Goal: Information Seeking & Learning: Check status

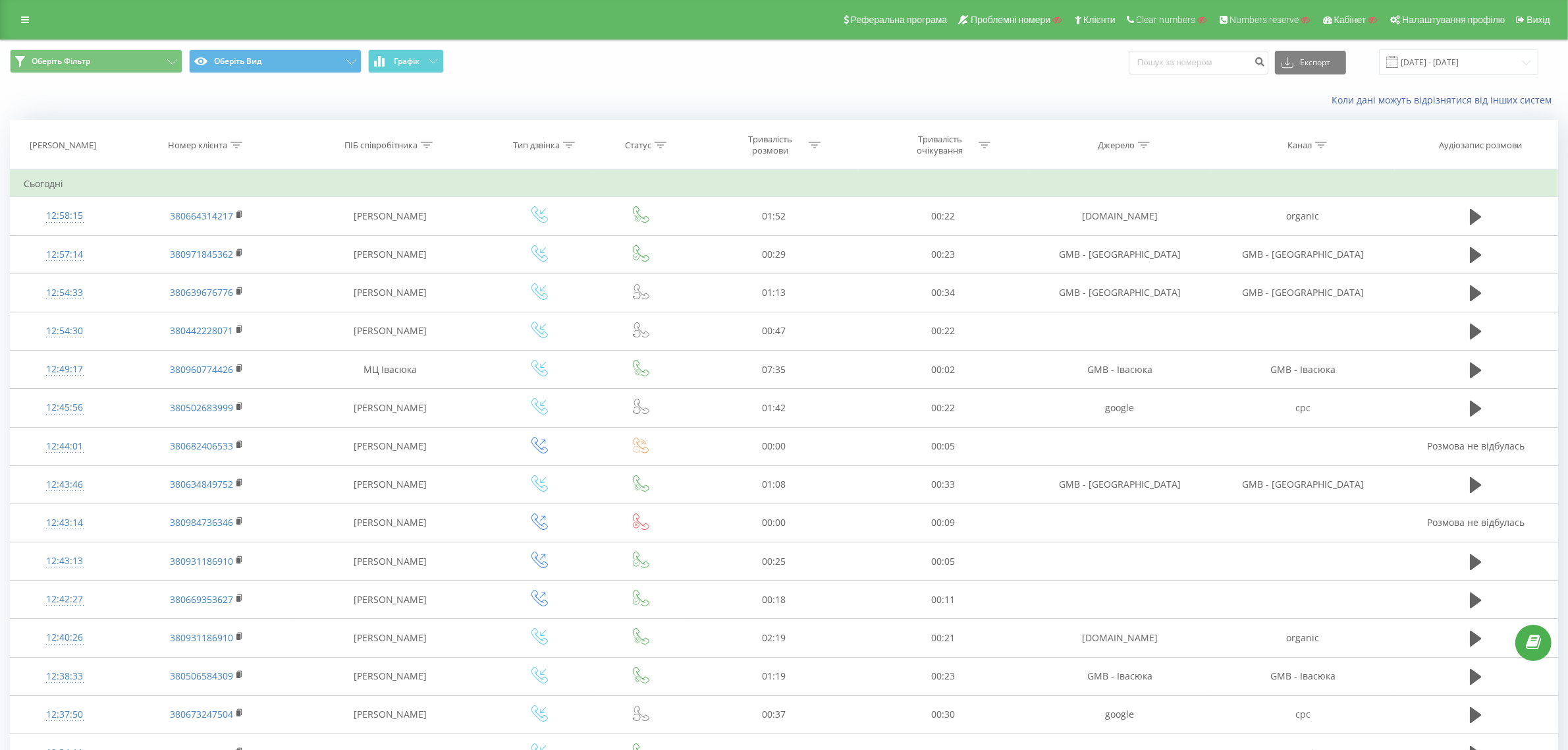
click at [234, 145] on icon at bounding box center [236, 145] width 12 height 6
click at [216, 239] on input "text" at bounding box center [207, 239] width 116 height 23
paste input "380967558561"
click at [236, 264] on span "OK" at bounding box center [235, 265] width 37 height 21
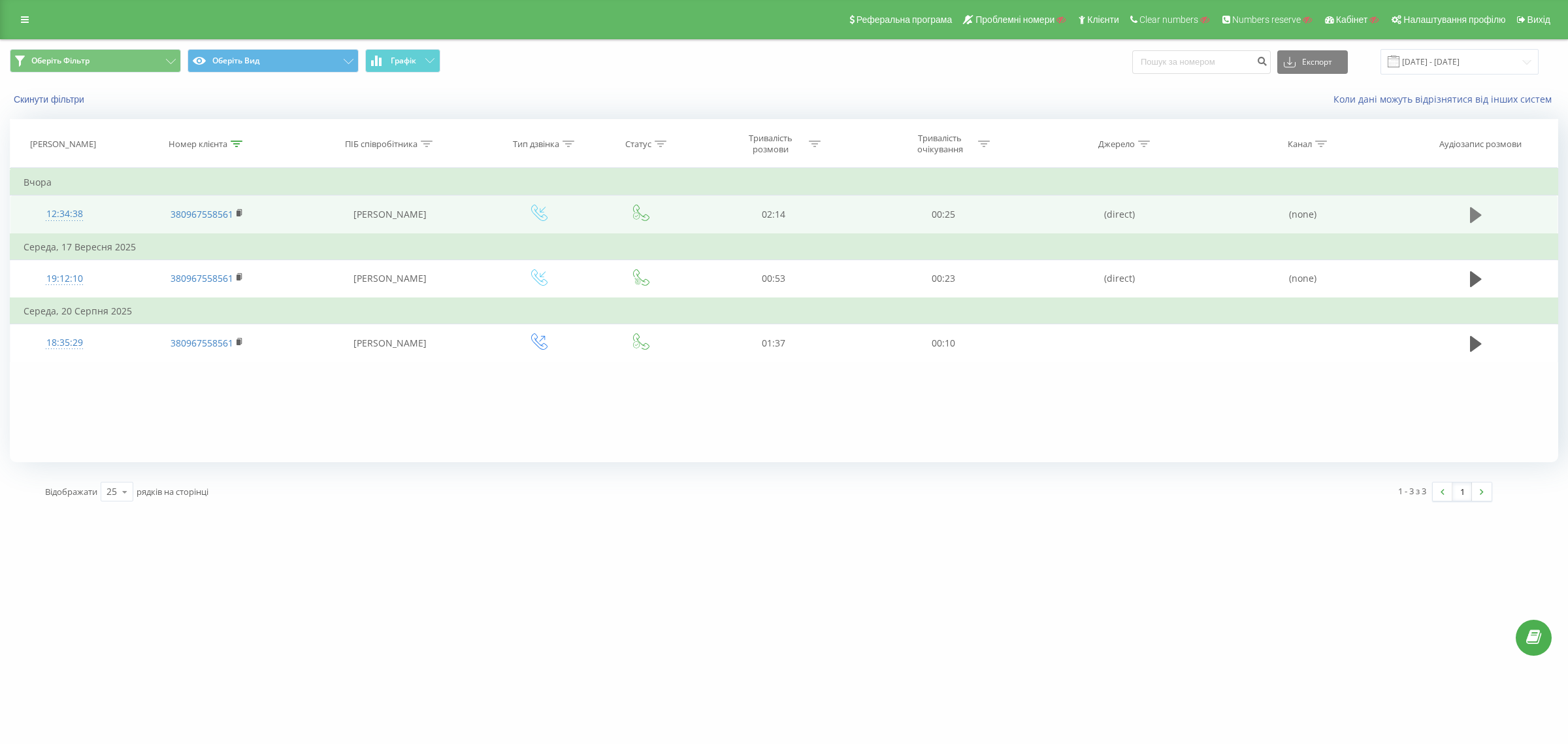
click at [1478, 213] on icon at bounding box center [1476, 215] width 12 height 16
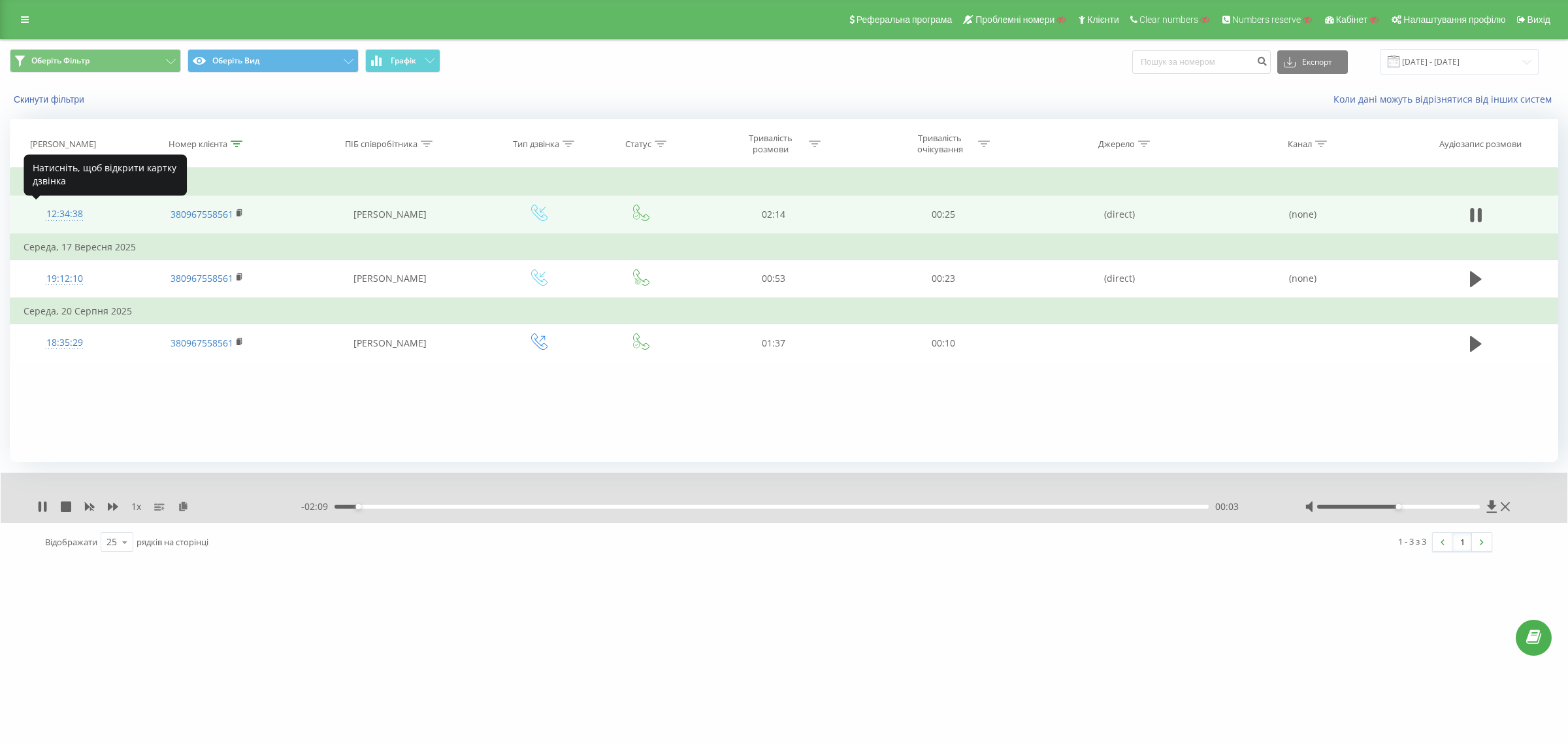
click at [73, 209] on div "12:34:38" at bounding box center [65, 214] width 82 height 25
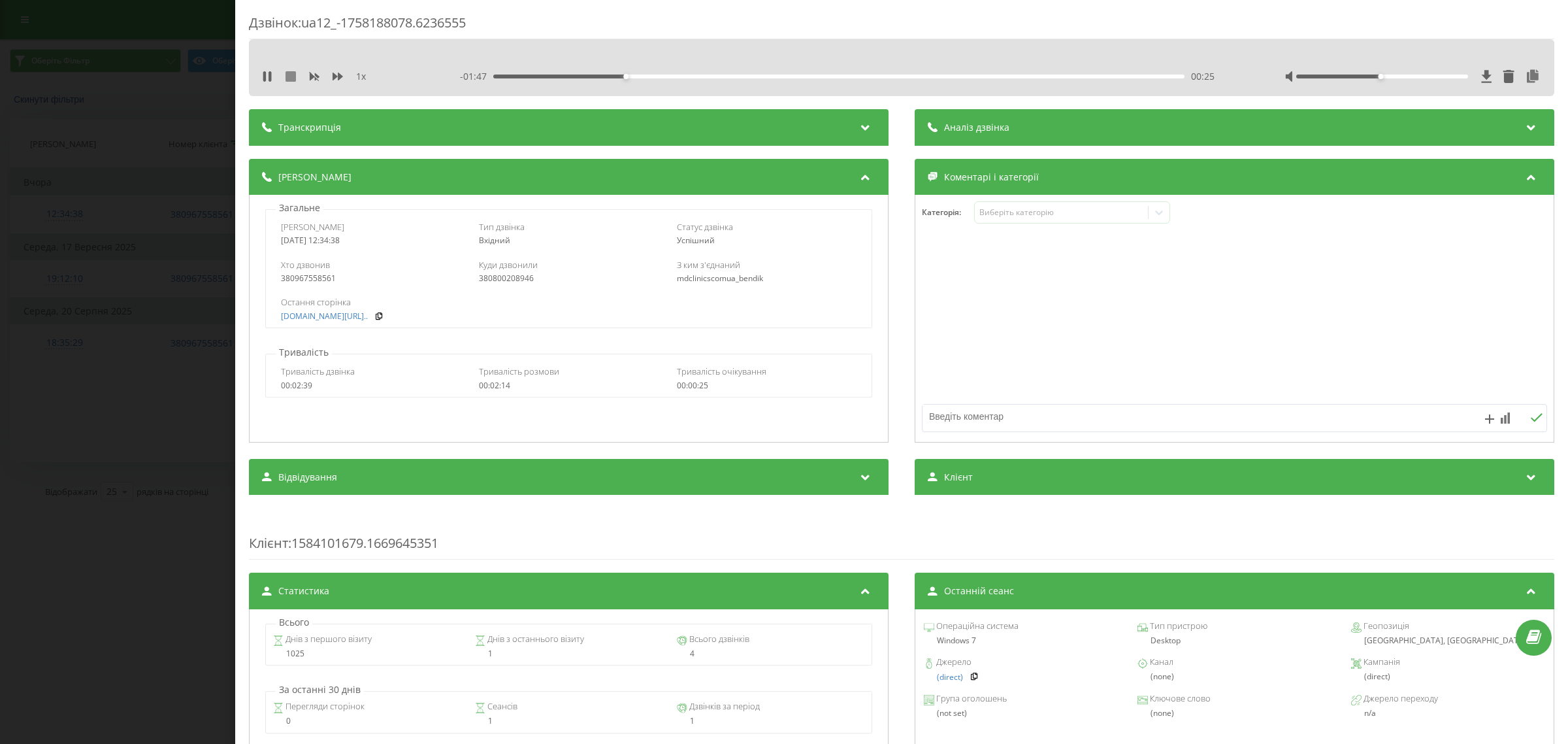
click at [288, 75] on icon at bounding box center [290, 76] width 10 height 10
click at [98, 164] on div "Дзвінок : ua12_-1758188078.6236555 1 x - 02:13 00:00 00:00 Транскрипція Для AI-…" at bounding box center [784, 372] width 1568 height 744
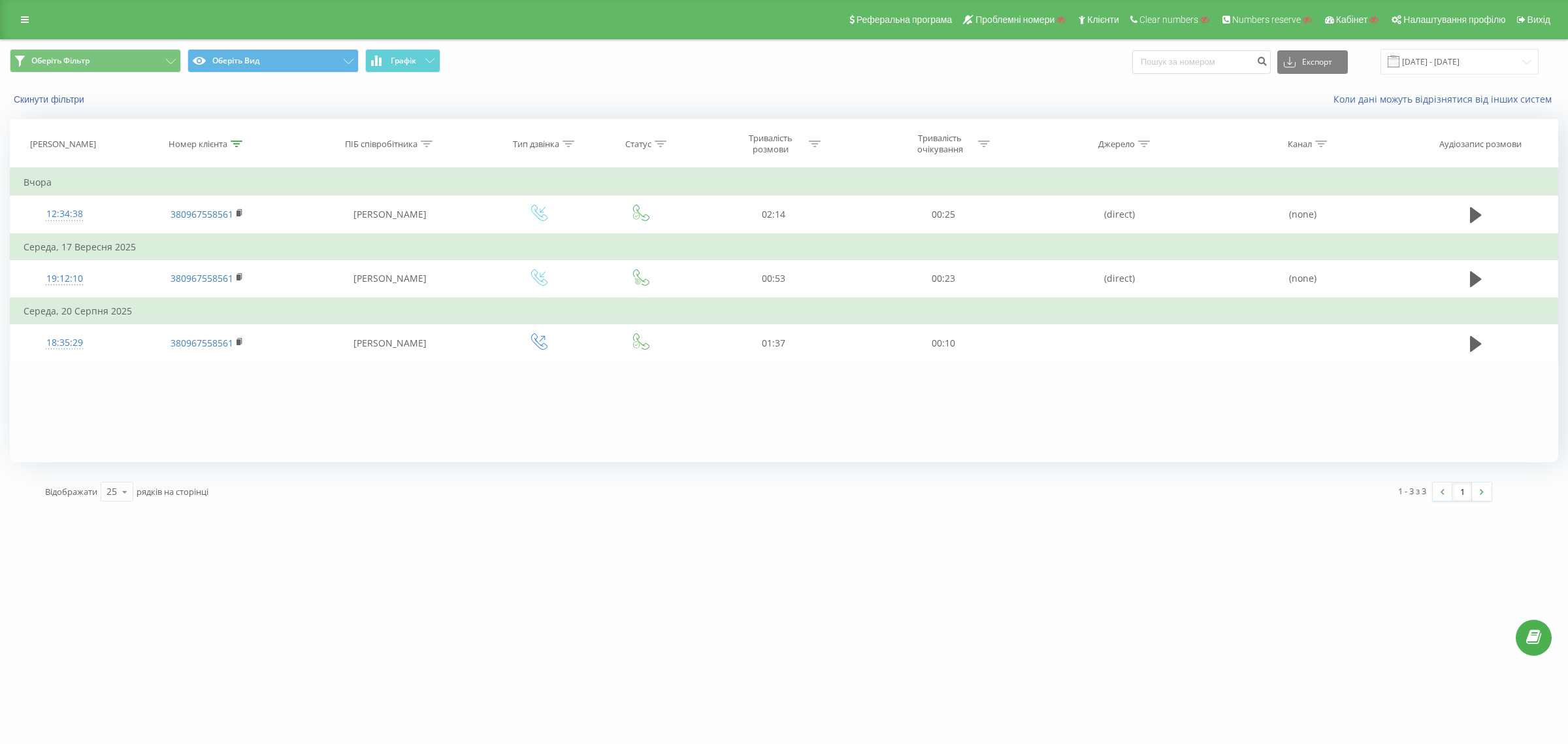
drag, startPoint x: 240, startPoint y: 139, endPoint x: 233, endPoint y: 151, distance: 13.9
click at [239, 139] on div at bounding box center [236, 144] width 12 height 11
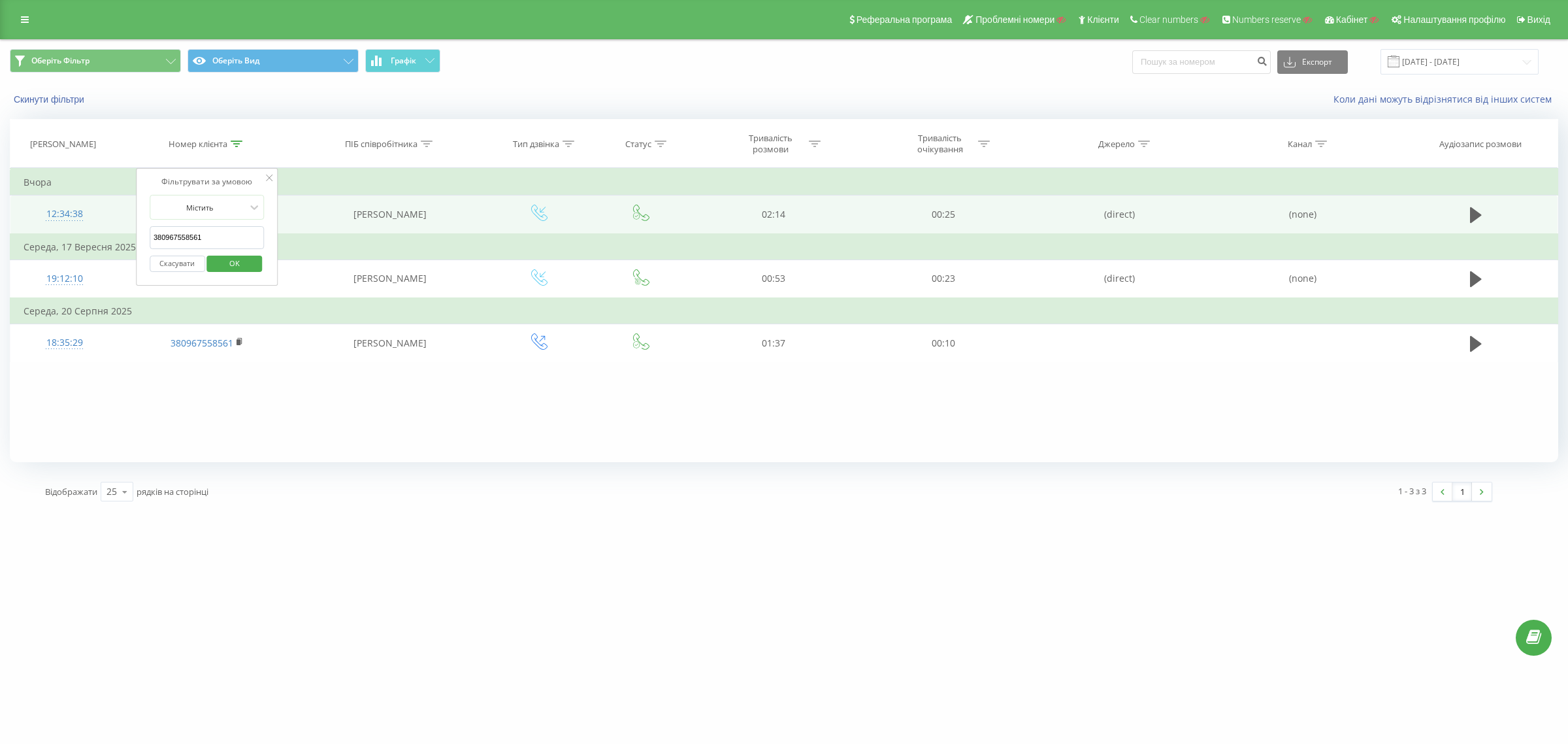
drag, startPoint x: 123, startPoint y: 239, endPoint x: 93, endPoint y: 248, distance: 31.3
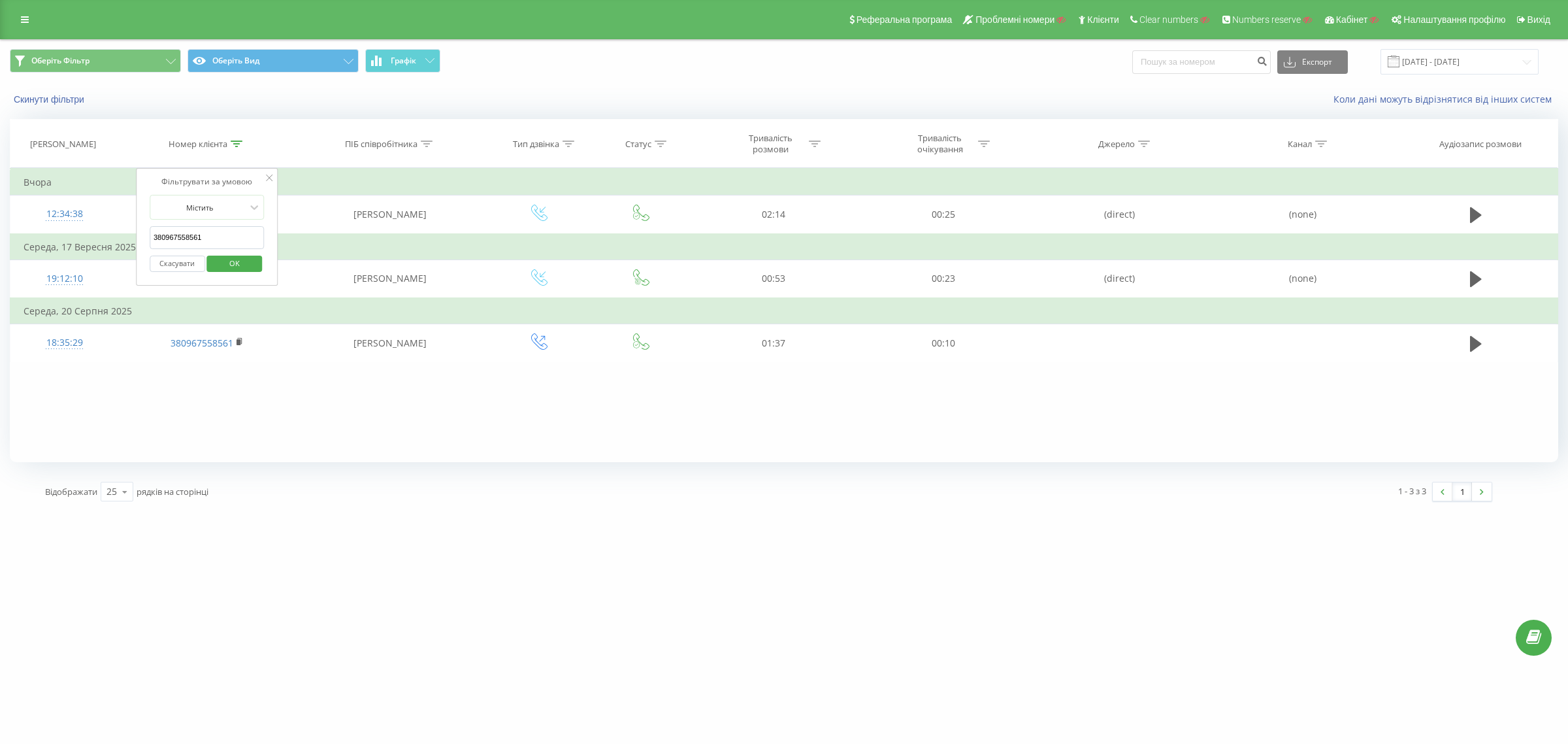
click at [49, 233] on table "Фільтрувати за умовою Містить 380967558561 Скасувати OK Фільтрувати за умовою М…" at bounding box center [784, 265] width 1549 height 194
paste input "77676755"
click at [236, 265] on span "OK" at bounding box center [235, 263] width 36 height 21
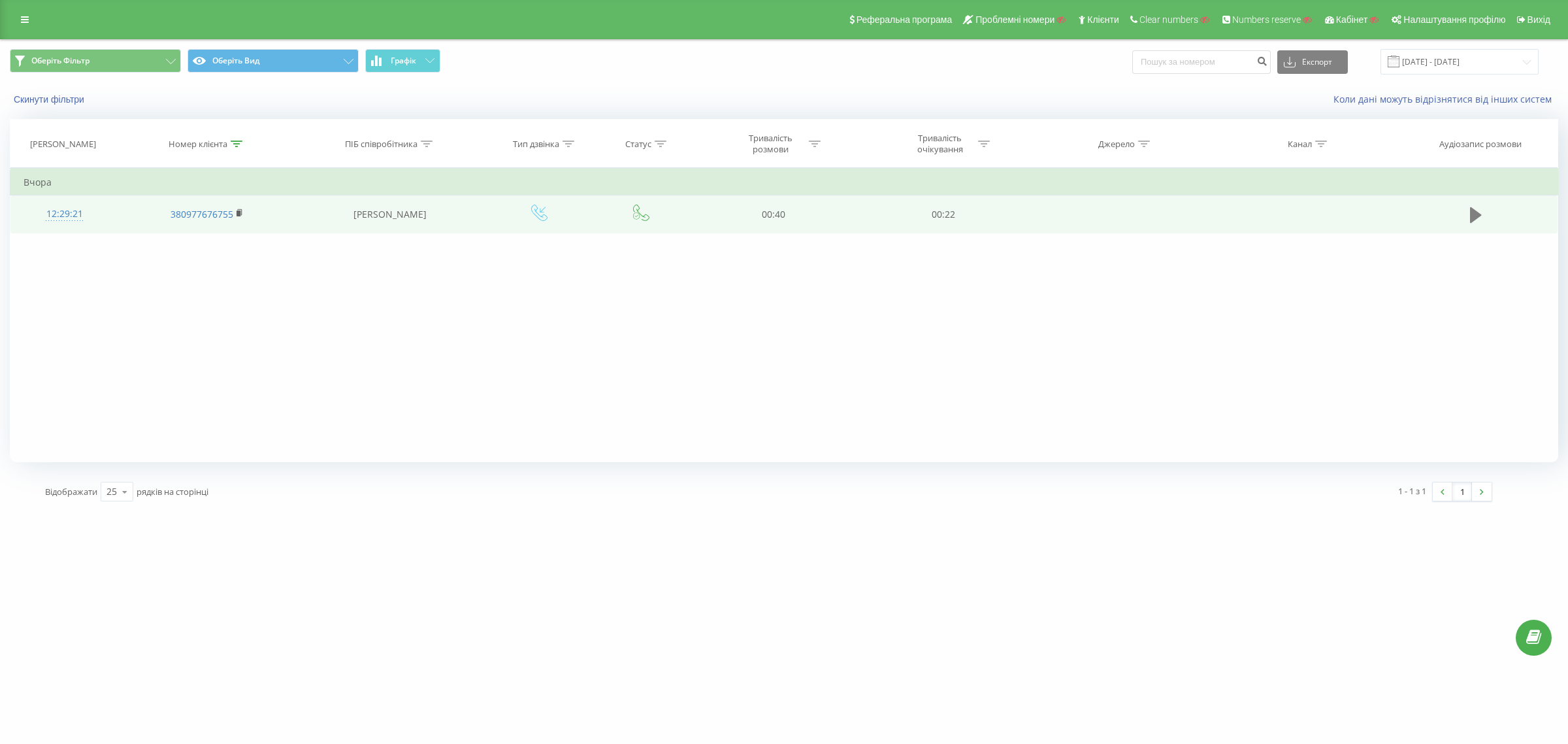
click at [1471, 209] on icon at bounding box center [1476, 215] width 12 height 16
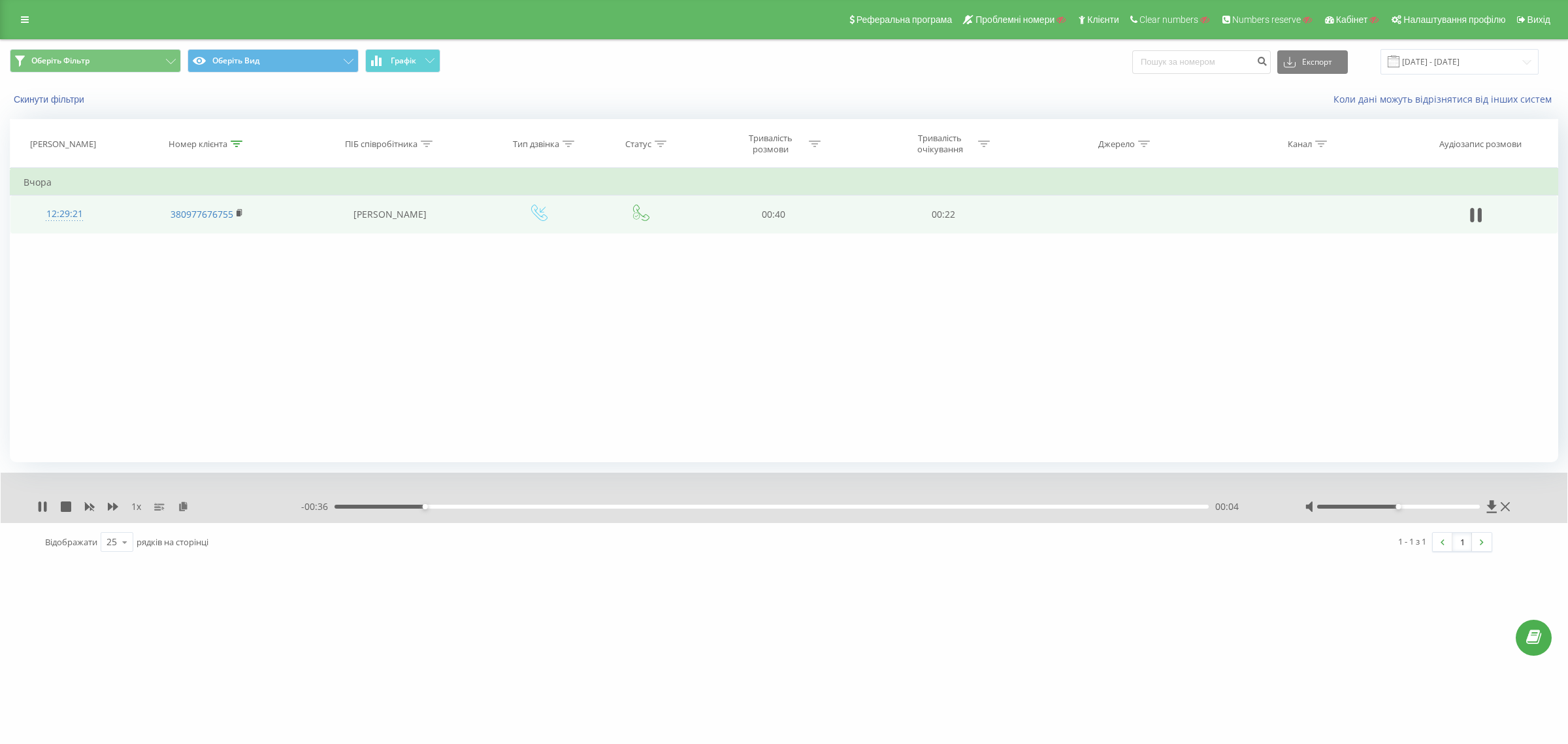
click at [59, 204] on div "12:29:21" at bounding box center [65, 214] width 82 height 25
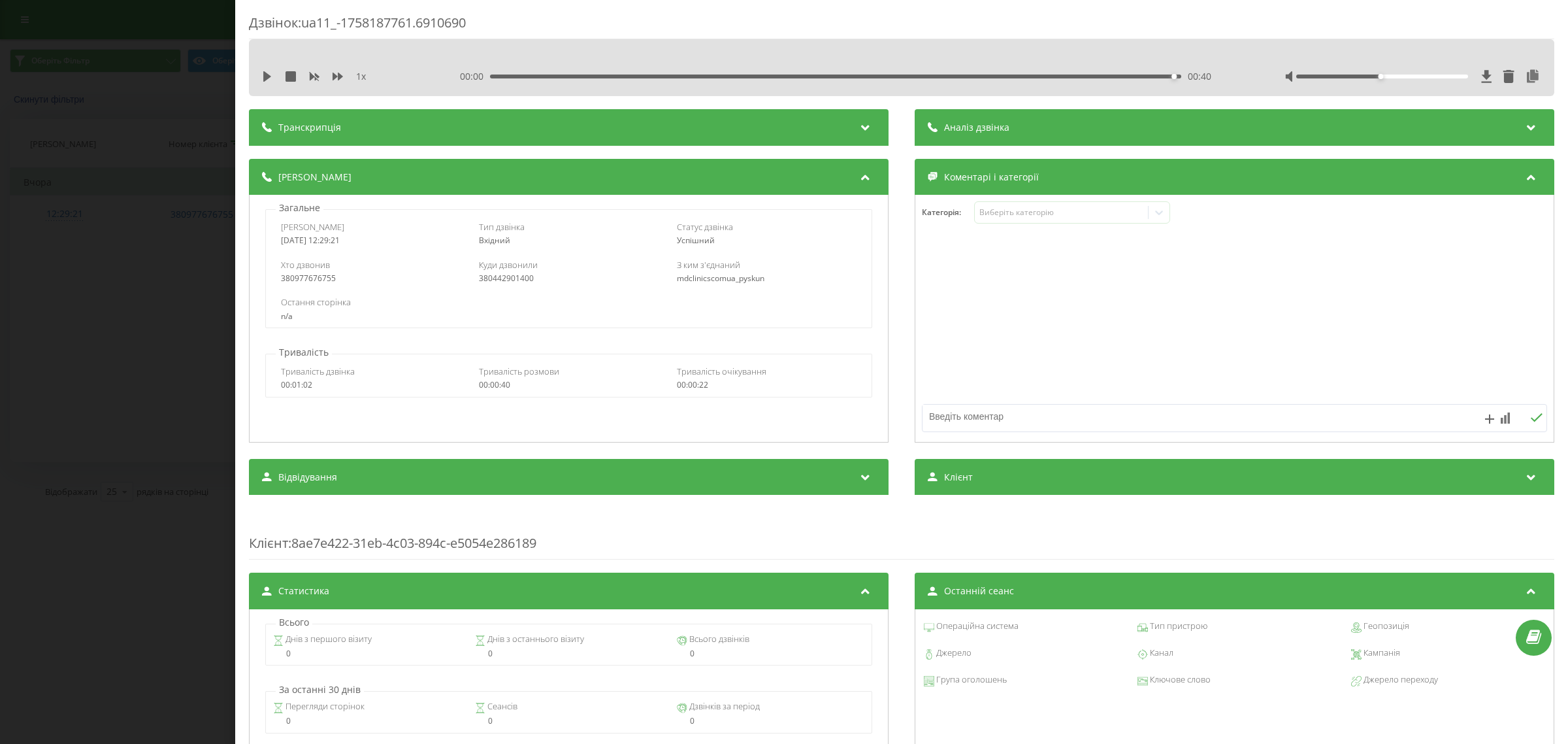
click at [80, 139] on div "Дзвінок : ua11_-1758187761.6910690 1 x 00:00 00:40 00:40 Транскрипція Для AI-ан…" at bounding box center [784, 372] width 1568 height 744
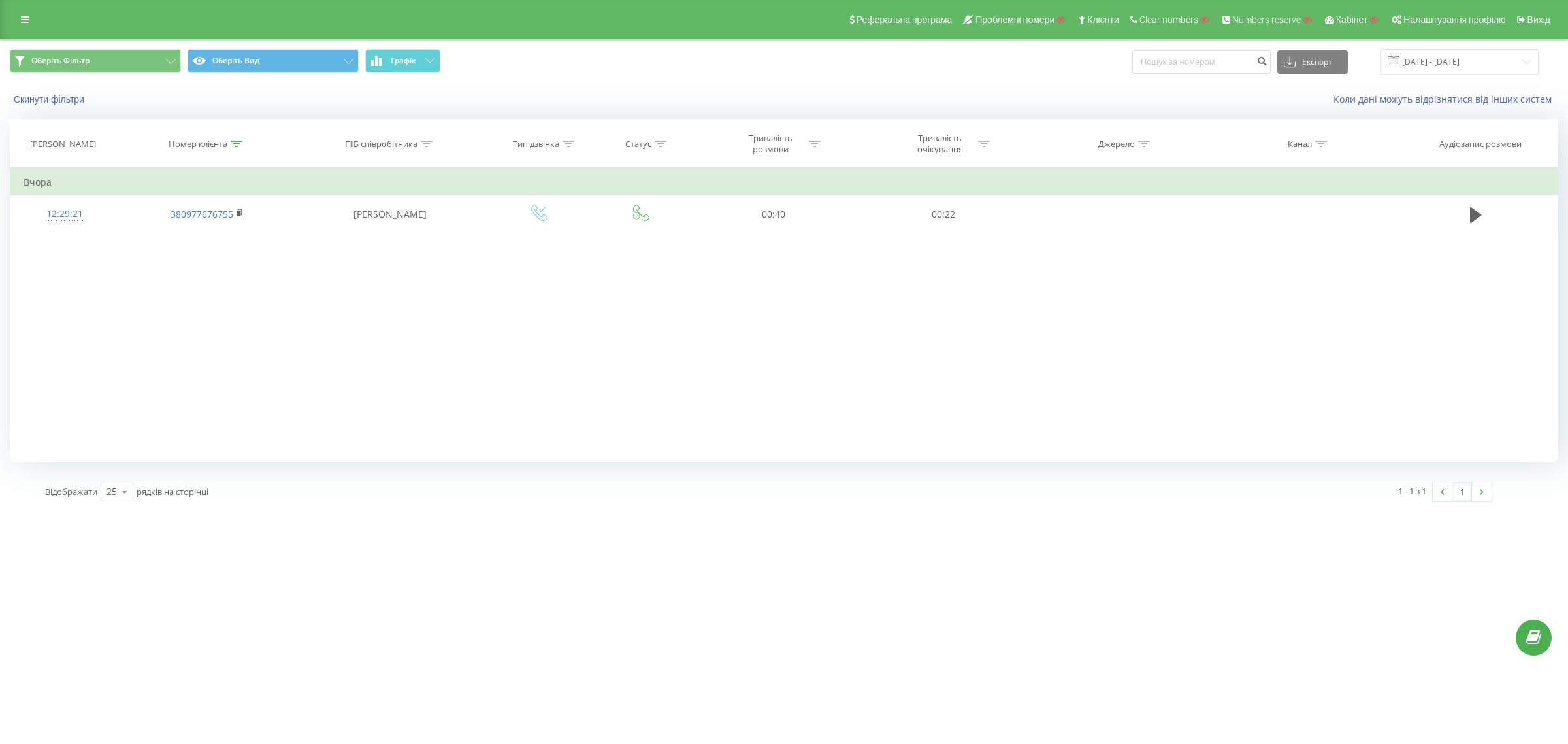
click at [241, 145] on icon at bounding box center [236, 143] width 12 height 6
drag, startPoint x: 209, startPoint y: 237, endPoint x: 96, endPoint y: 243, distance: 113.2
click at [63, 230] on table "Фільтрувати за умовою Містить 380977676755 Скасувати OK Фільтрувати за умовою М…" at bounding box center [784, 200] width 1549 height 65
paste input "677253382"
click at [240, 261] on span "OK" at bounding box center [235, 263] width 36 height 21
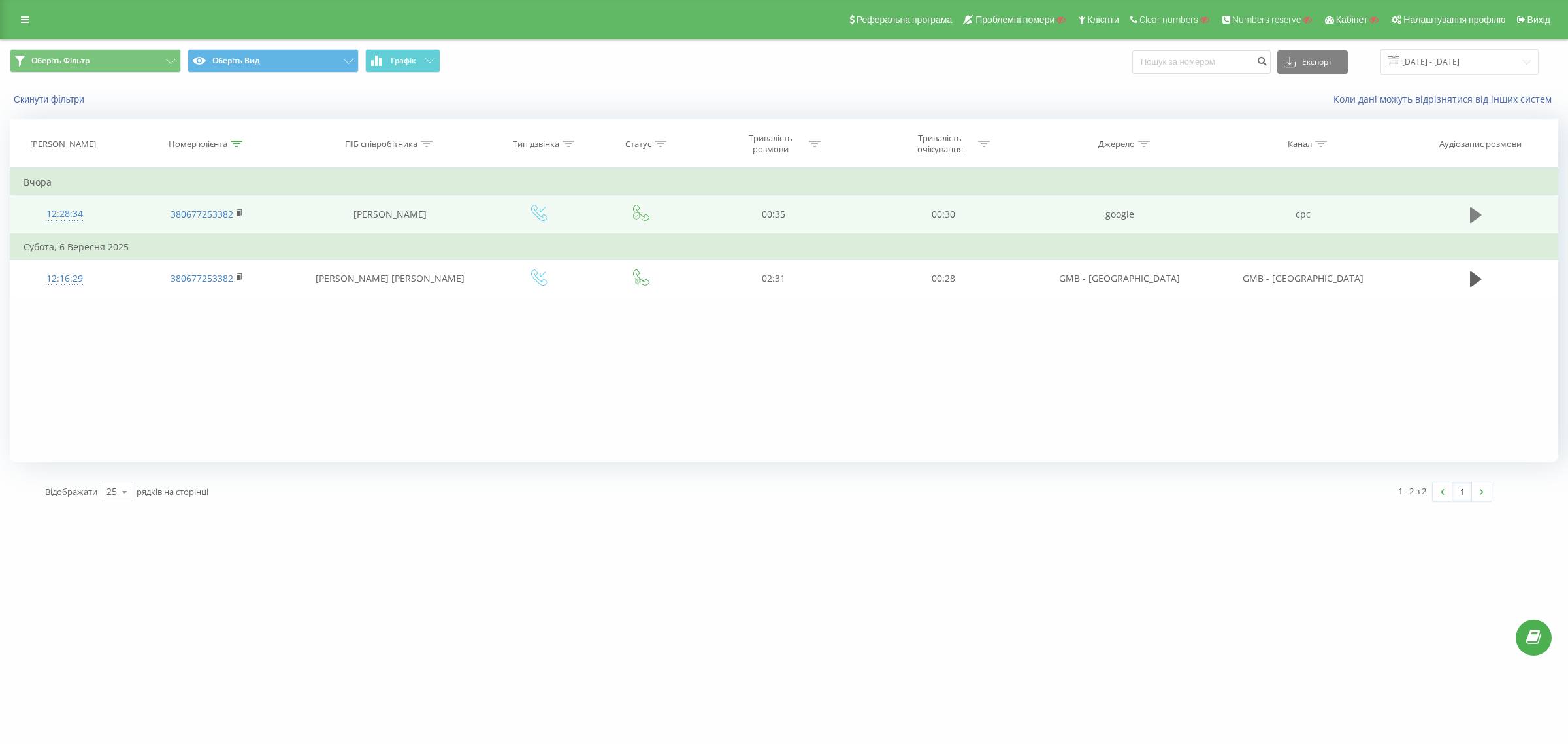
click at [1471, 218] on icon at bounding box center [1476, 215] width 12 height 16
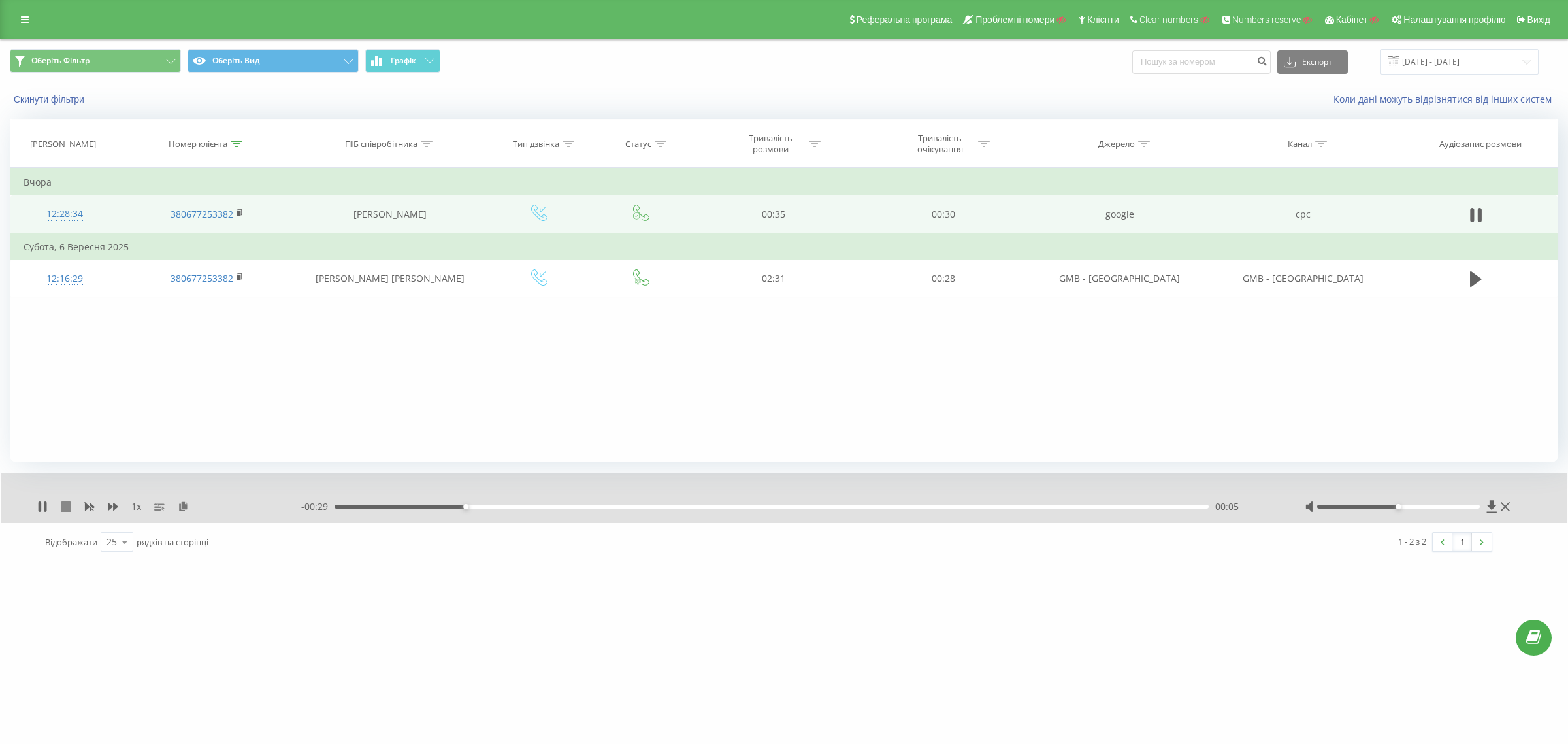
click at [66, 507] on icon at bounding box center [66, 506] width 10 height 10
click at [64, 219] on div "12:28:34" at bounding box center [65, 214] width 82 height 25
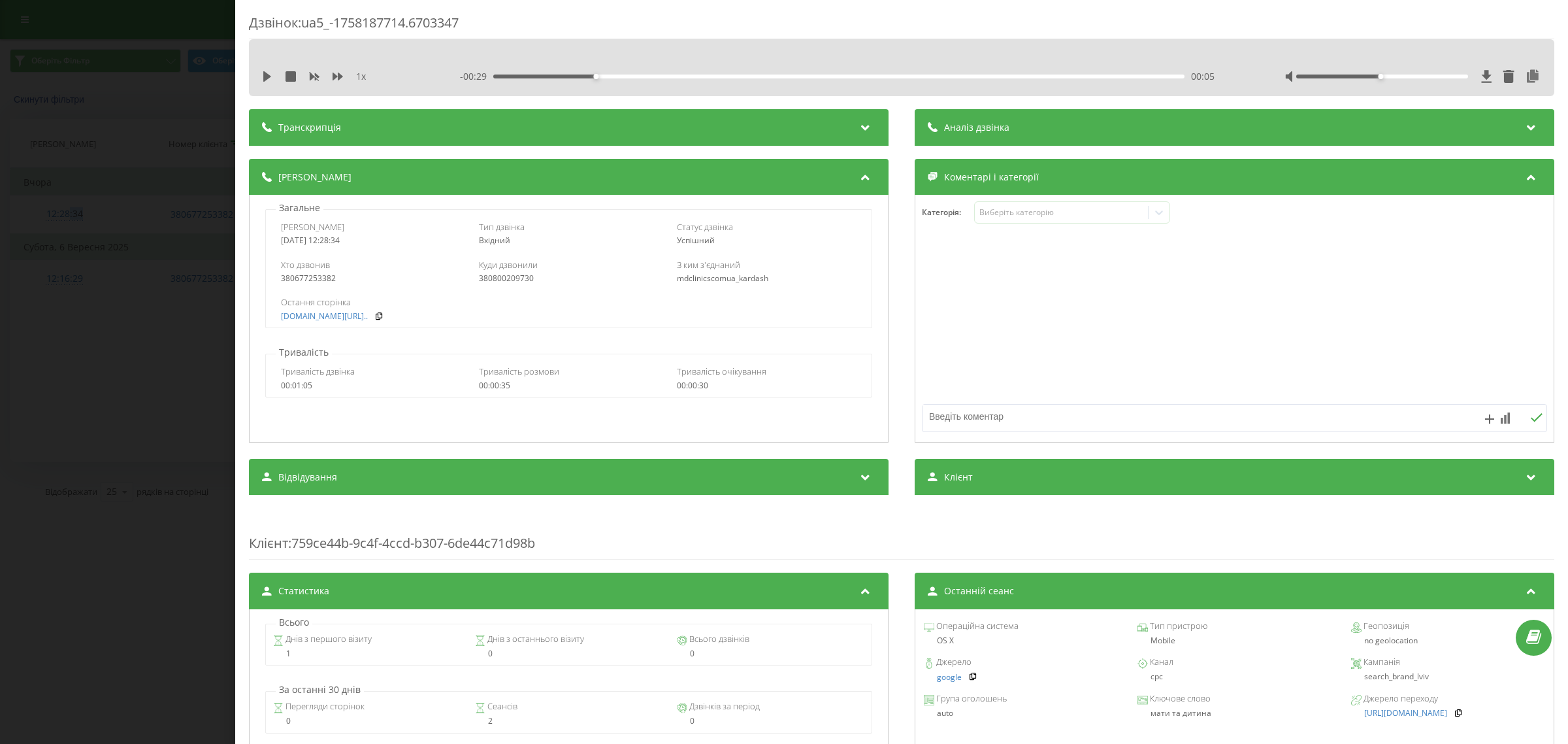
click at [128, 183] on div "Дзвінок : ua5_-1758187714.6703347 1 x - 00:29 00:05 00:05 Транскрипція Для AI-а…" at bounding box center [784, 372] width 1568 height 744
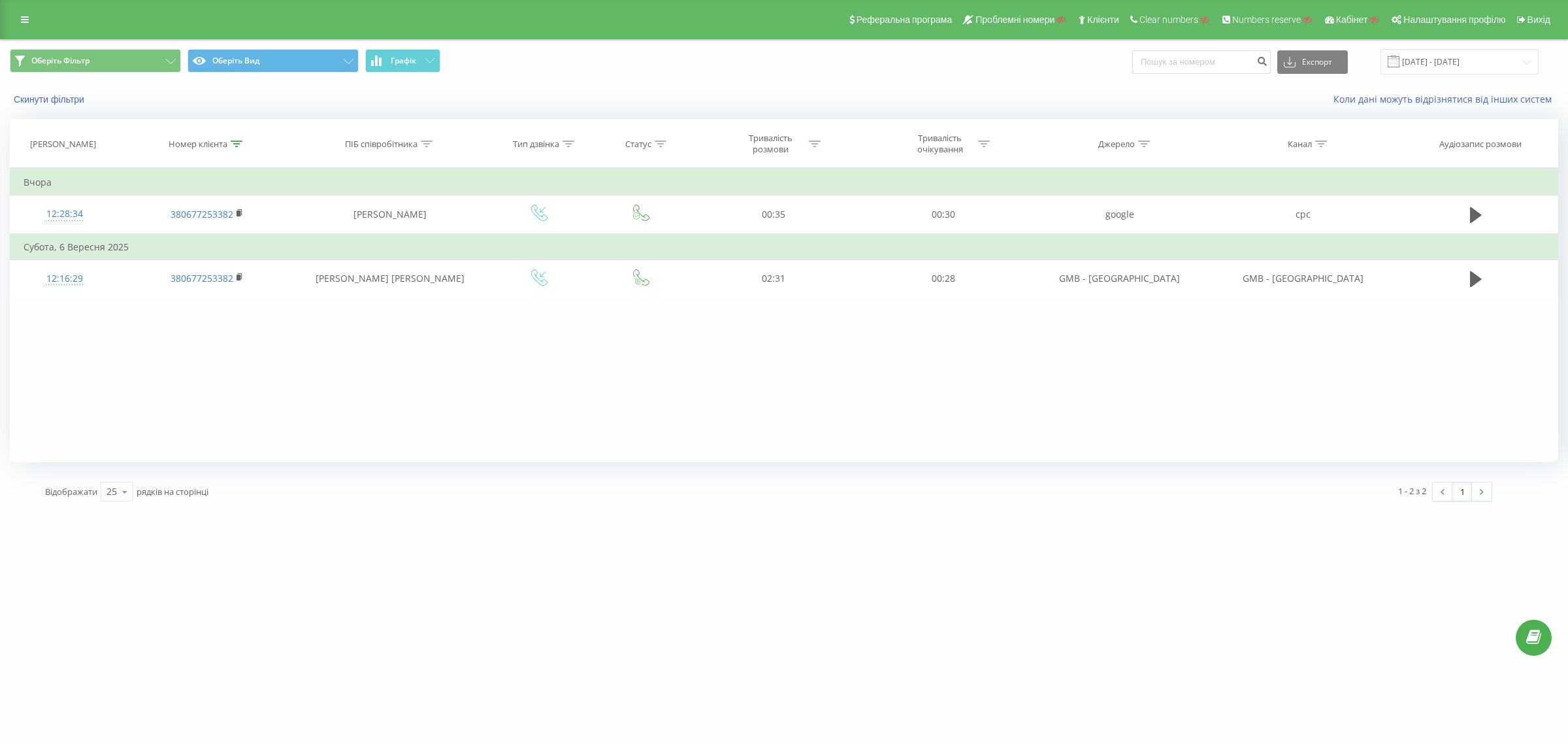
click at [235, 142] on icon at bounding box center [236, 143] width 12 height 6
drag, startPoint x: 147, startPoint y: 238, endPoint x: 48, endPoint y: 250, distance: 99.7
click at [41, 242] on table "Фільтрувати за умовою Містить 380677253382 Скасувати OK Фільтрувати за умовою М…" at bounding box center [784, 233] width 1549 height 130
paste input "999715939"
click at [227, 262] on span "OK" at bounding box center [235, 263] width 36 height 21
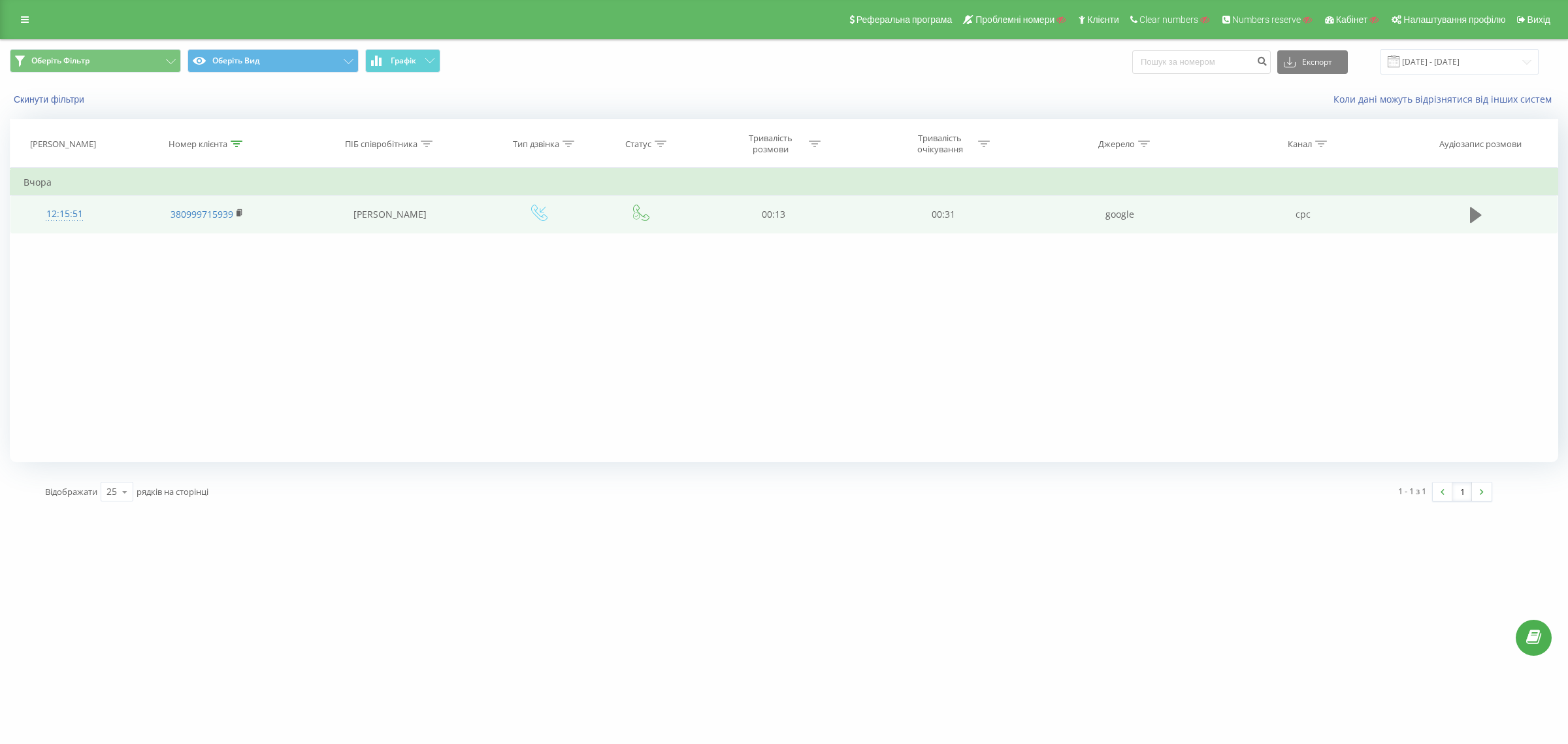
click at [1469, 219] on button at bounding box center [1476, 215] width 20 height 20
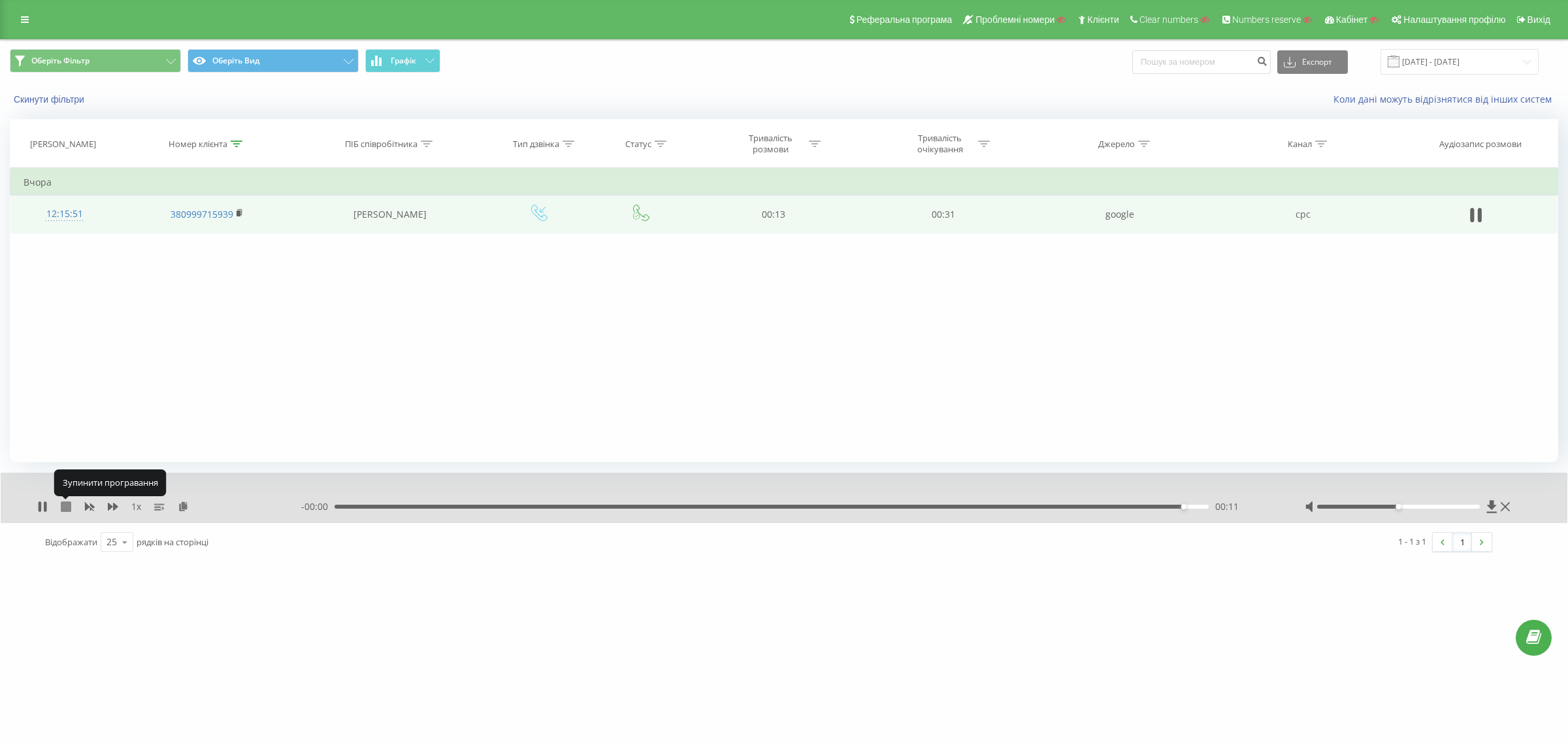
click at [63, 507] on icon at bounding box center [66, 506] width 10 height 10
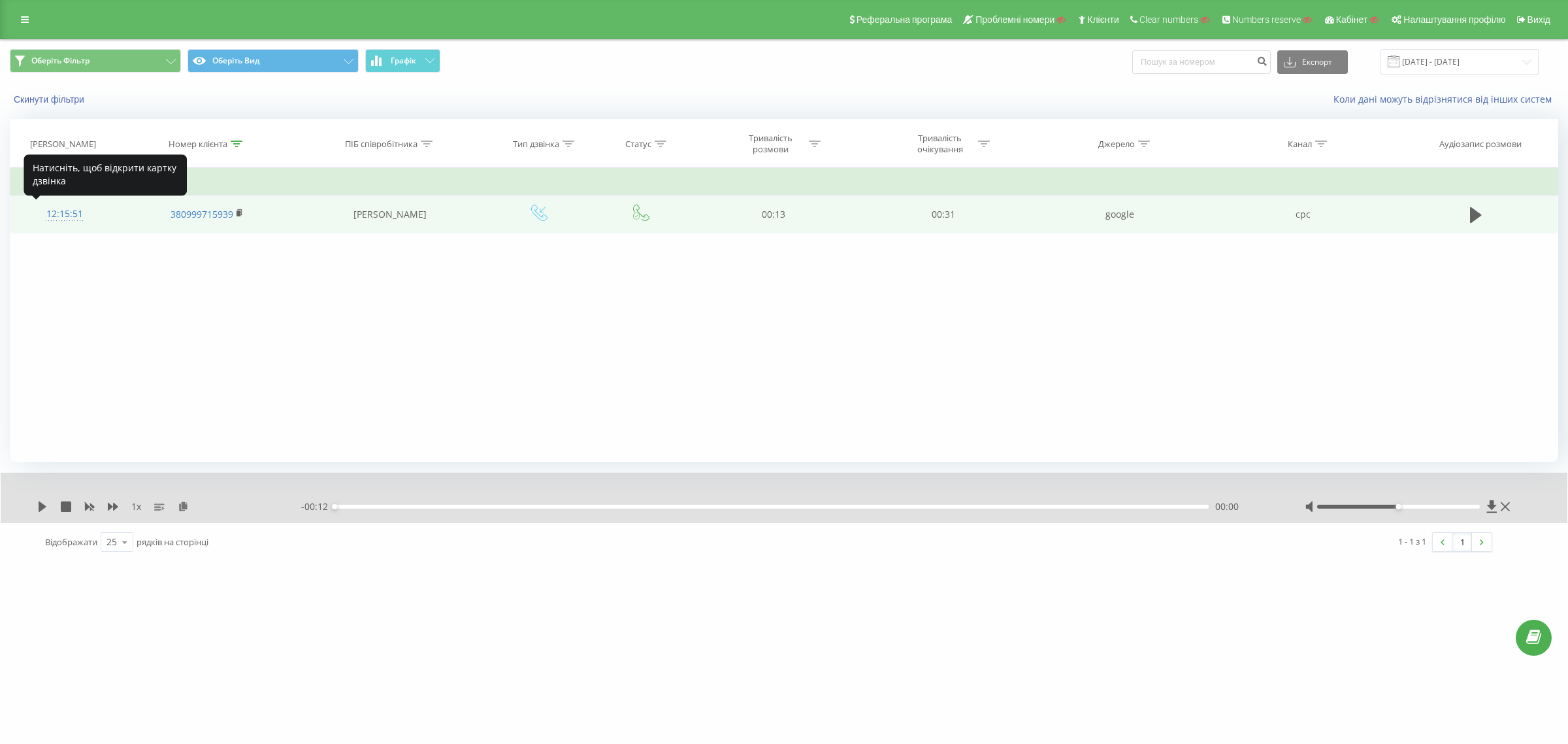
click at [61, 210] on div "12:15:51" at bounding box center [65, 214] width 82 height 25
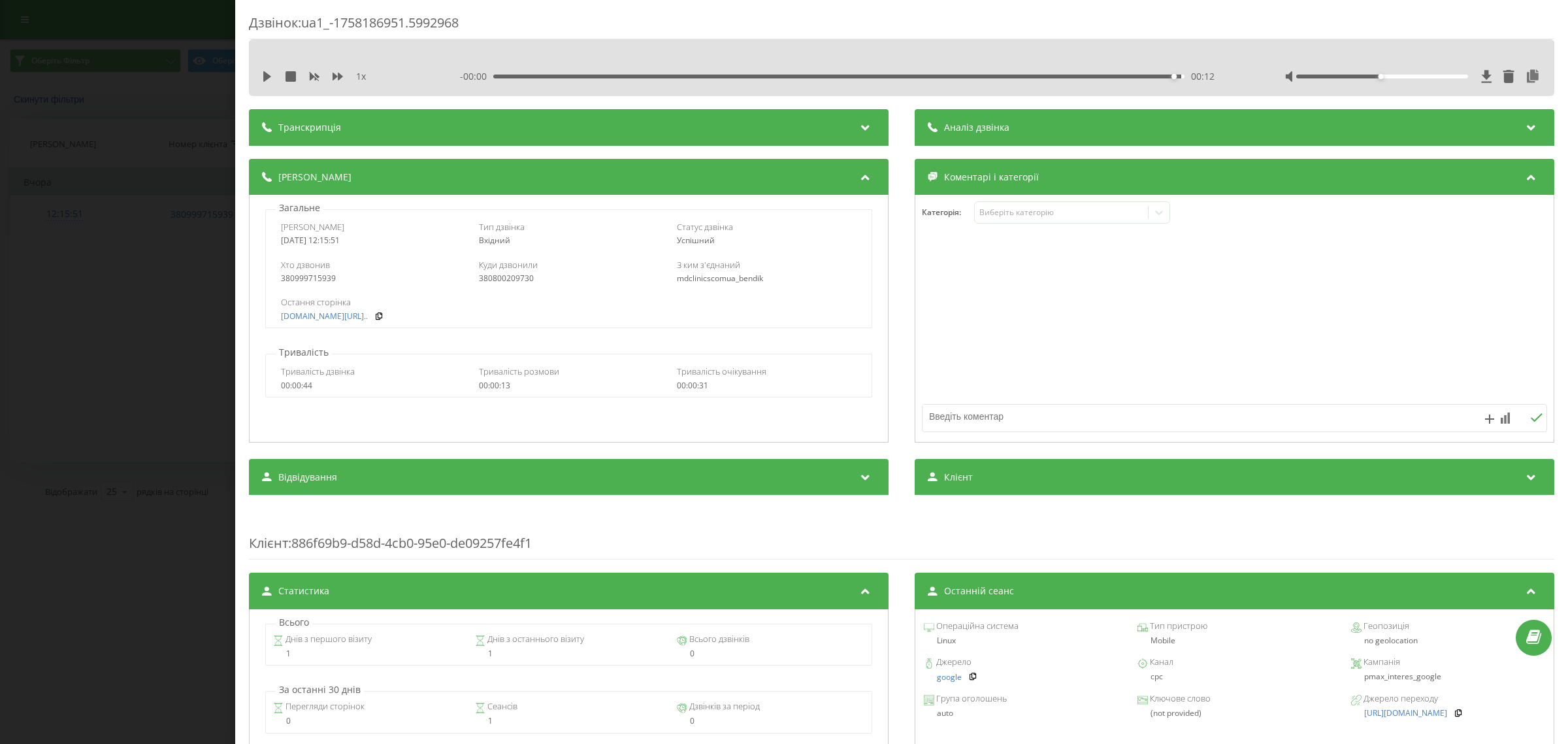
click at [174, 189] on div "Дзвінок : ua1_-1758186951.5992968 1 x - 00:00 00:12 00:12 Транскрипція Для AI-а…" at bounding box center [784, 372] width 1568 height 744
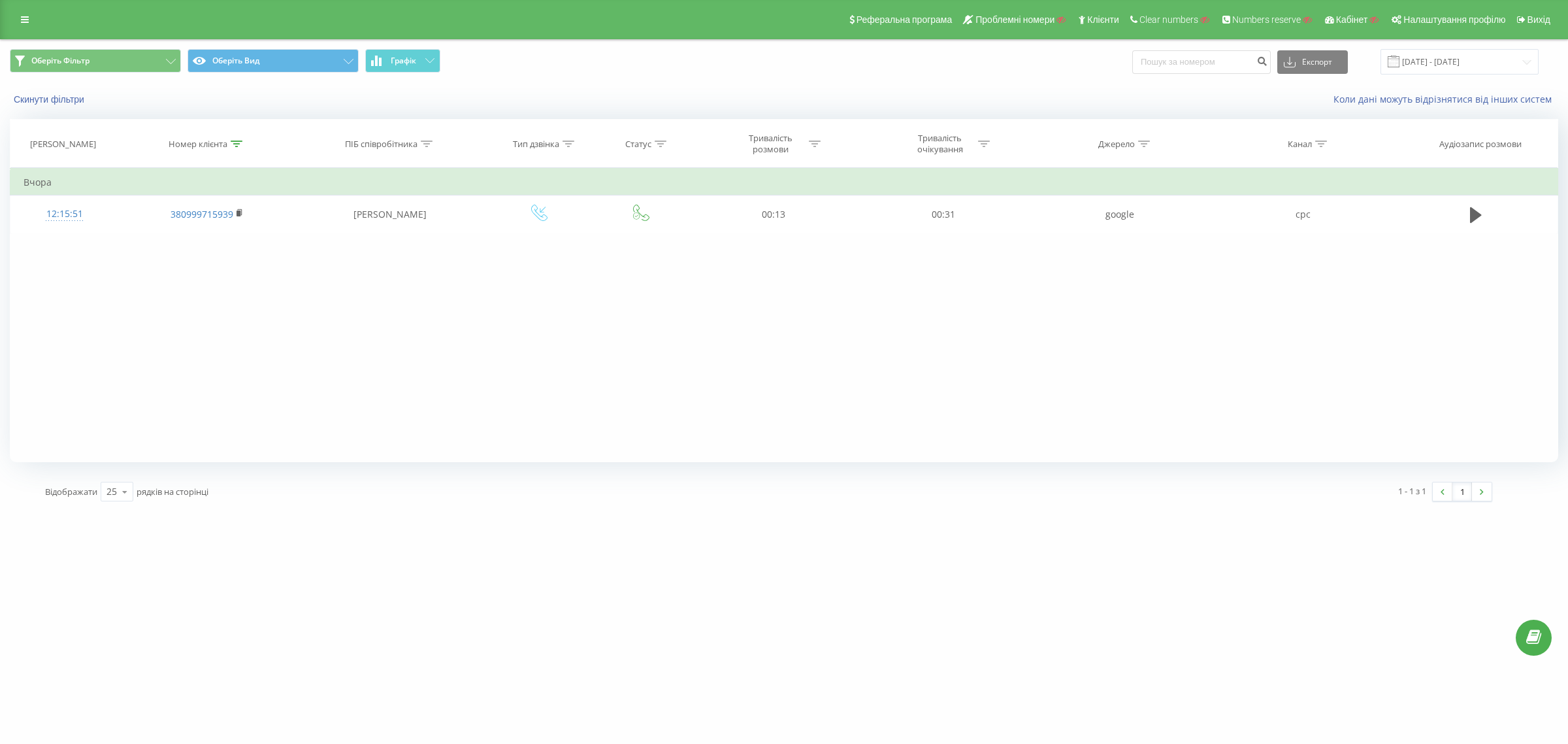
click at [234, 142] on icon at bounding box center [236, 143] width 12 height 6
drag, startPoint x: 204, startPoint y: 237, endPoint x: 82, endPoint y: 245, distance: 122.3
click at [90, 239] on div "Фільтрувати за умовою Містить 380999715939 Скасувати OK Фільтрувати за умовою М…" at bounding box center [784, 315] width 1549 height 294
paste input "682012620"
click at [256, 265] on button "OK" at bounding box center [235, 263] width 55 height 17
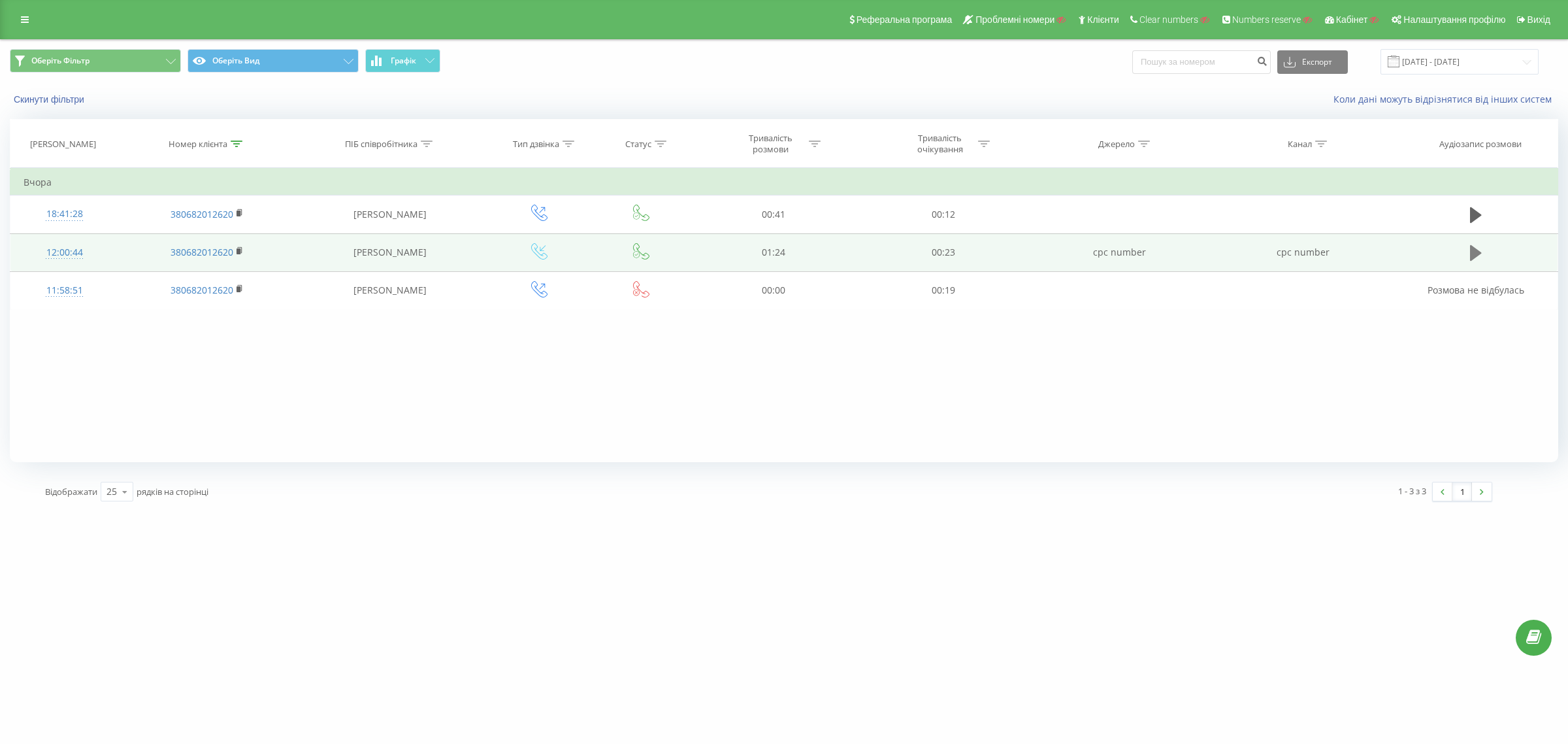
click at [1471, 250] on icon at bounding box center [1476, 253] width 12 height 16
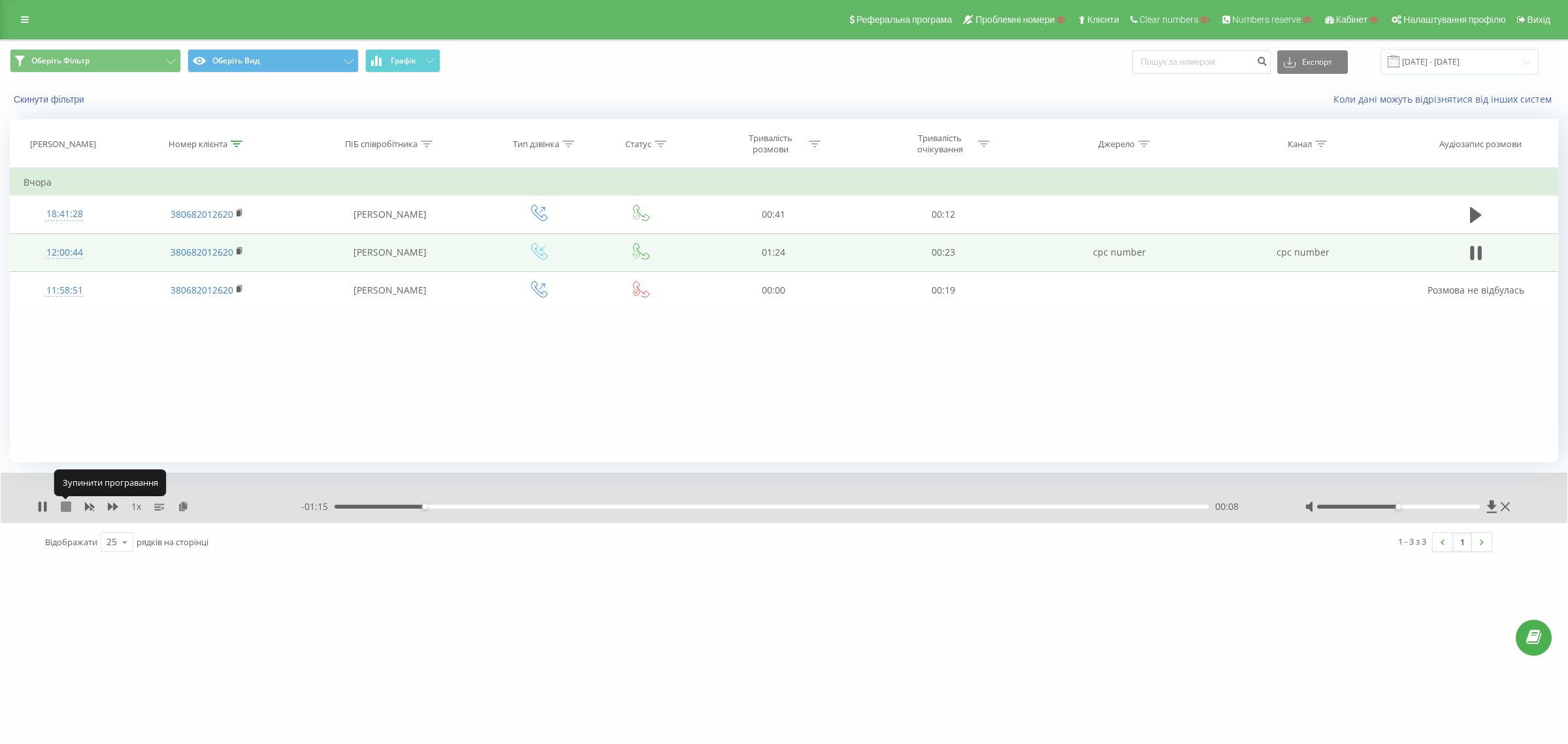
click at [64, 509] on icon at bounding box center [66, 506] width 10 height 10
click at [60, 249] on div "12:00:44" at bounding box center [65, 253] width 82 height 25
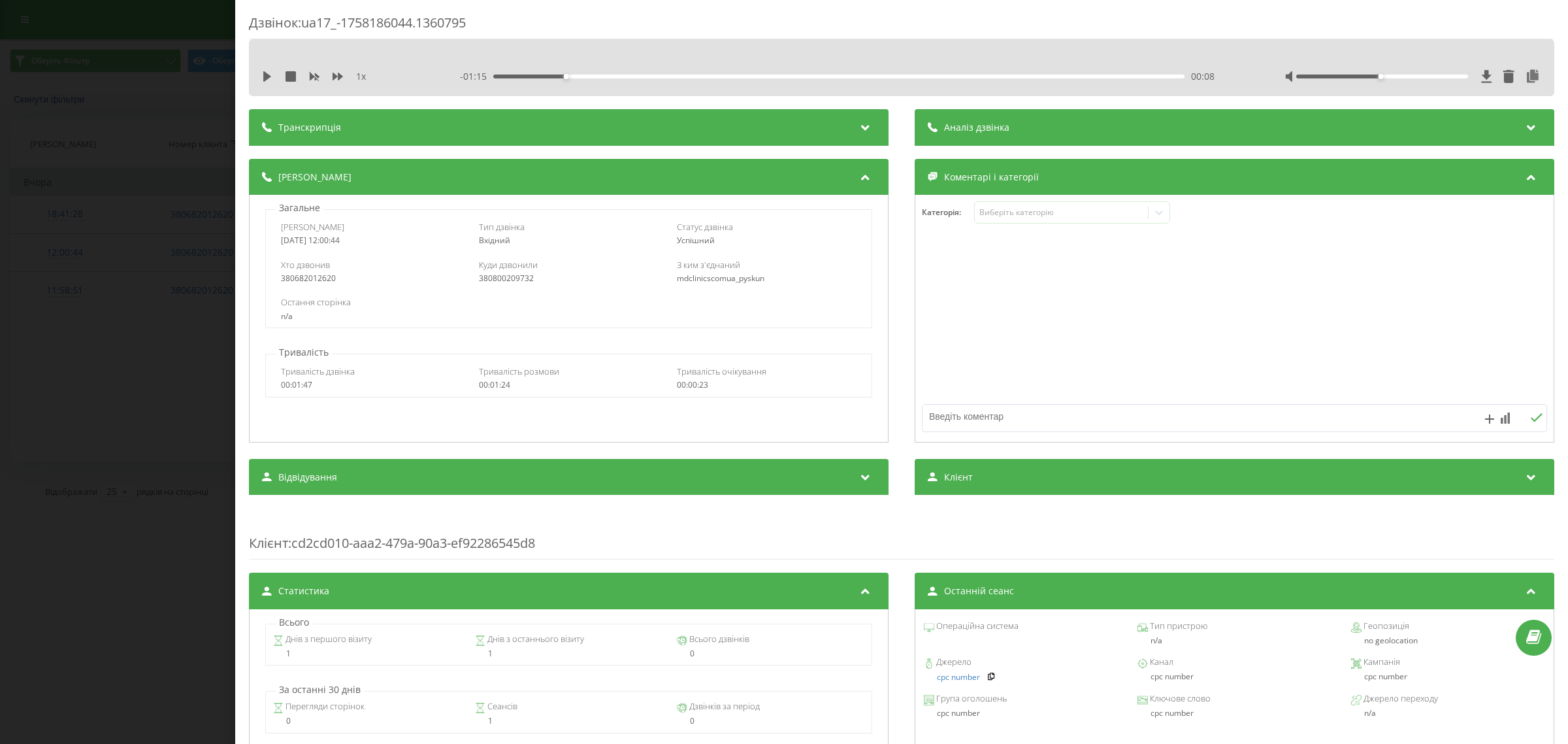
click at [181, 175] on div "Дзвінок : ua17_-1758186044.1360795 1 x - 01:15 00:08 00:08 Транскрипція Для AI-…" at bounding box center [784, 372] width 1568 height 744
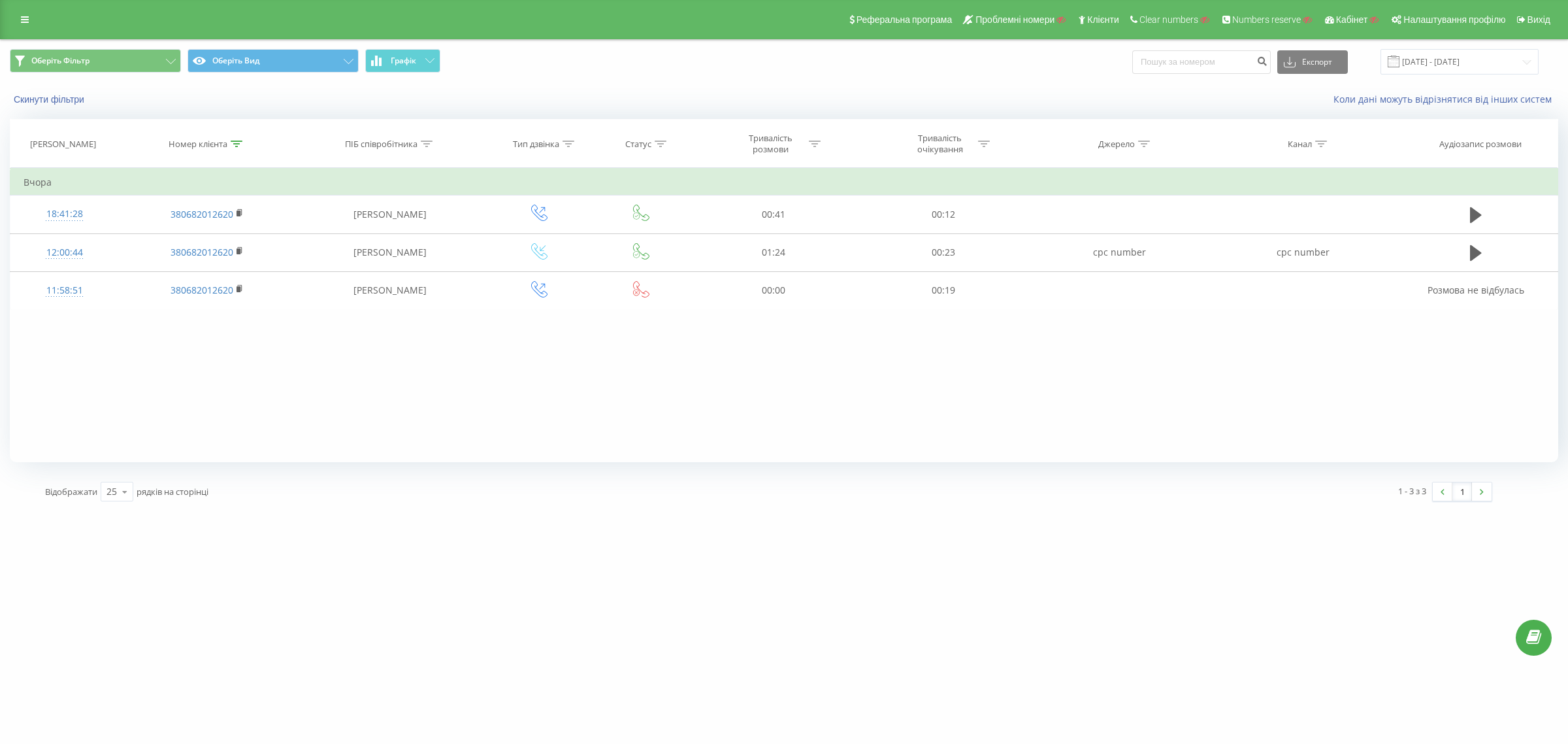
click at [235, 140] on icon at bounding box center [236, 143] width 12 height 6
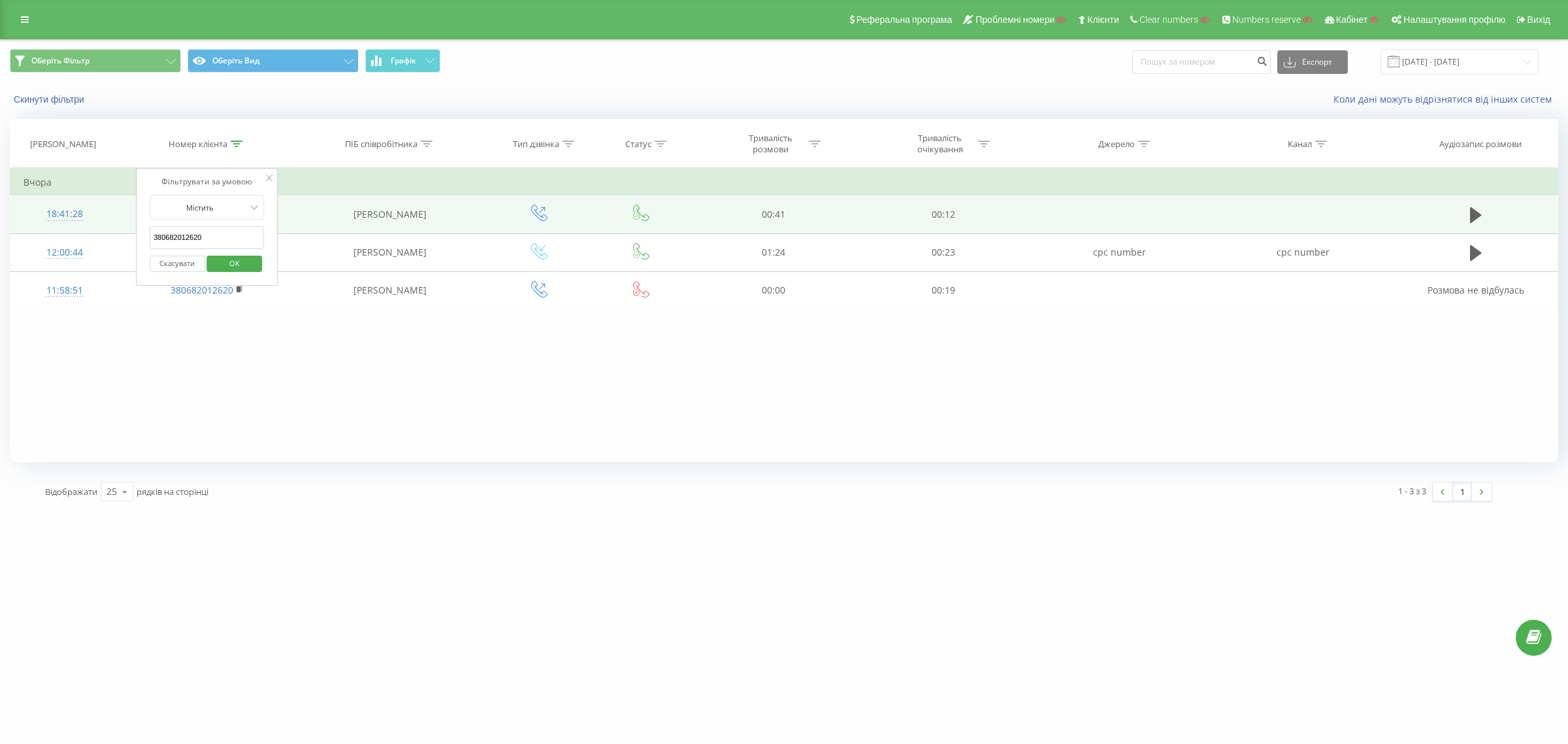
drag, startPoint x: 219, startPoint y: 236, endPoint x: 87, endPoint y: 233, distance: 132.0
click at [88, 233] on table "Фільтрувати за умовою Містить 380682012620 Скасувати OK Фільтрувати за умовою М…" at bounding box center [784, 238] width 1549 height 142
paste input "73934286"
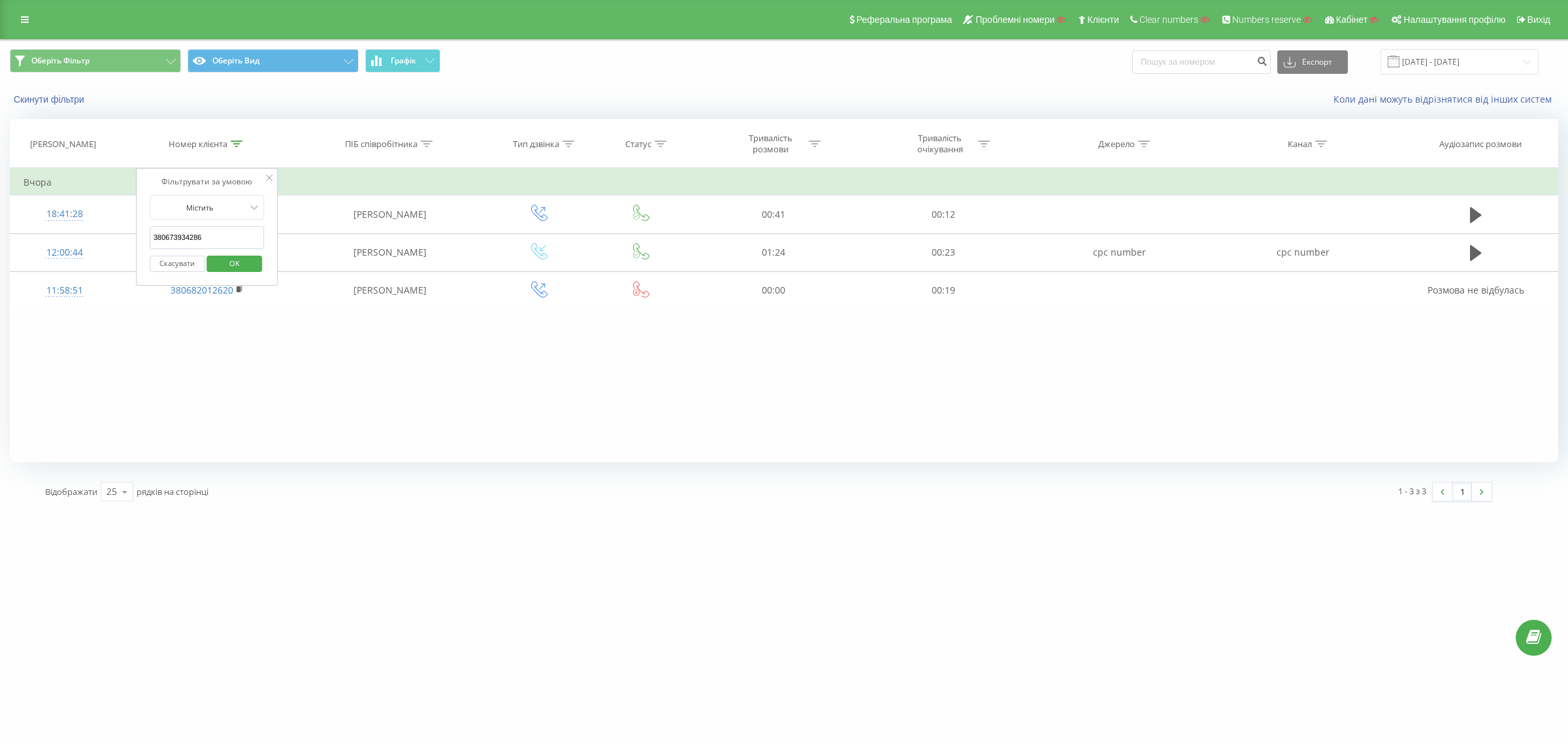
click at [237, 266] on span "OK" at bounding box center [235, 263] width 36 height 21
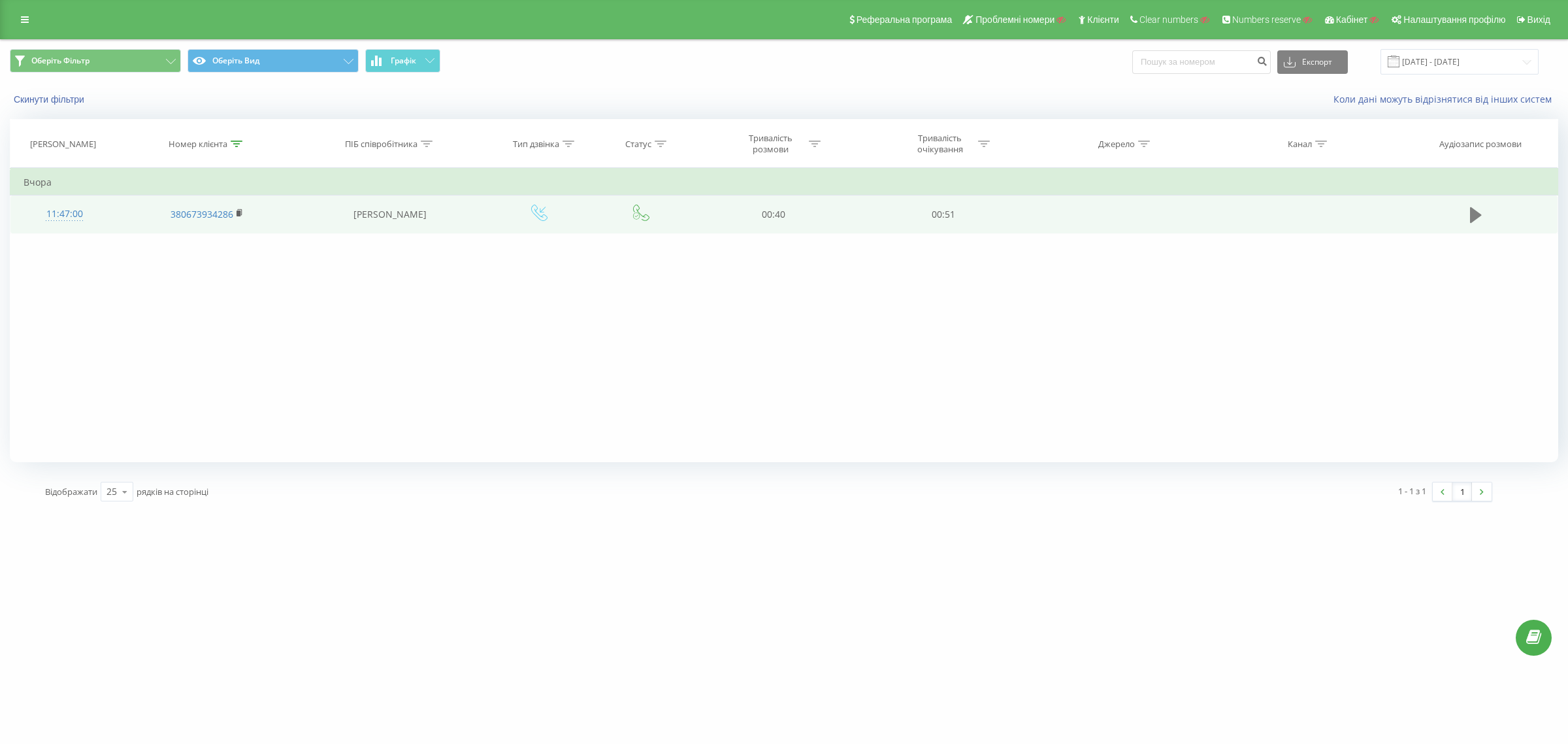
click at [1471, 213] on icon at bounding box center [1476, 215] width 12 height 18
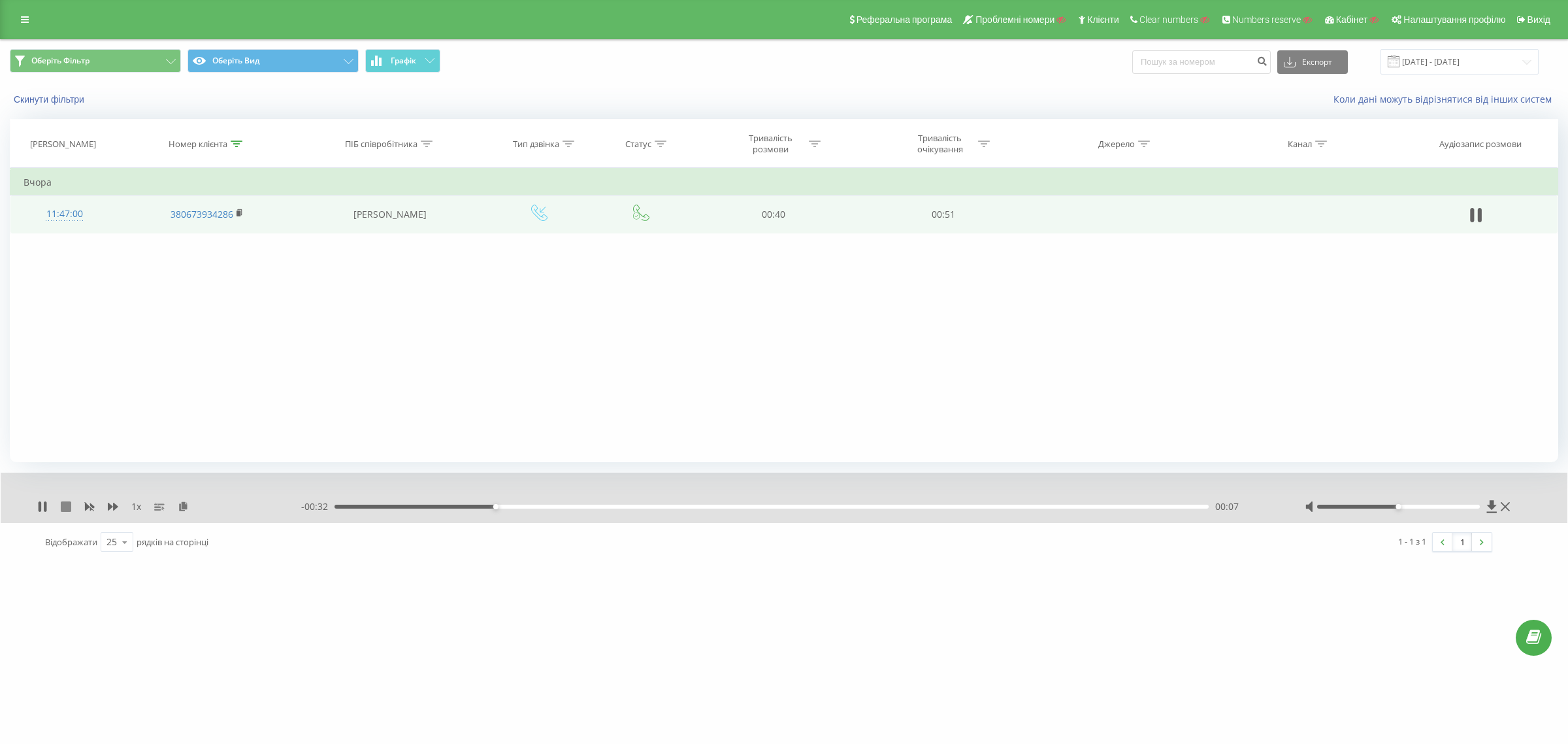
click at [66, 509] on icon at bounding box center [66, 506] width 10 height 10
click at [71, 207] on div "11:47:00" at bounding box center [65, 214] width 82 height 25
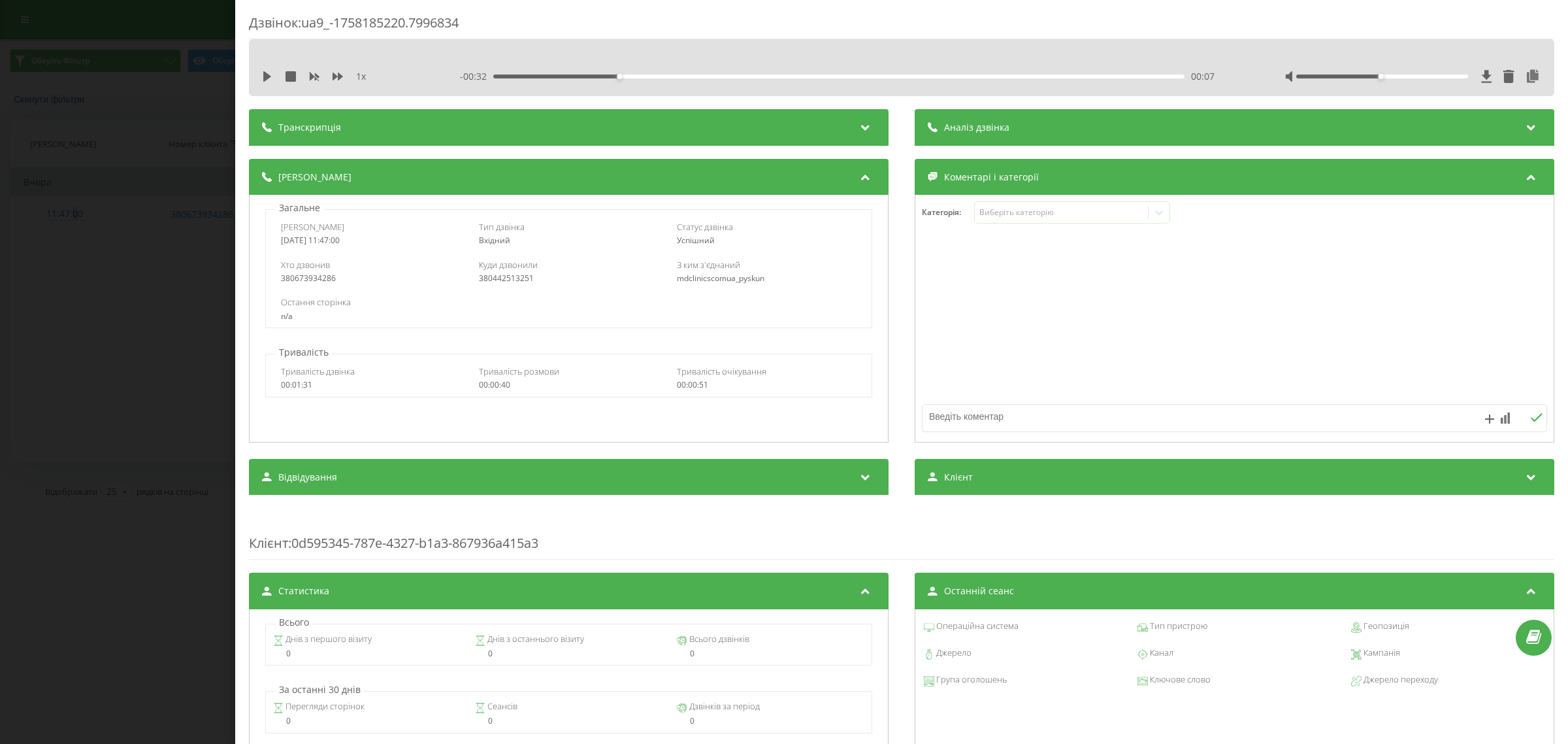
click at [174, 234] on div "Дзвінок : ua9_-1758185220.7996834 1 x - 00:32 00:07 00:07 Транскрипція Для AI-а…" at bounding box center [784, 372] width 1568 height 744
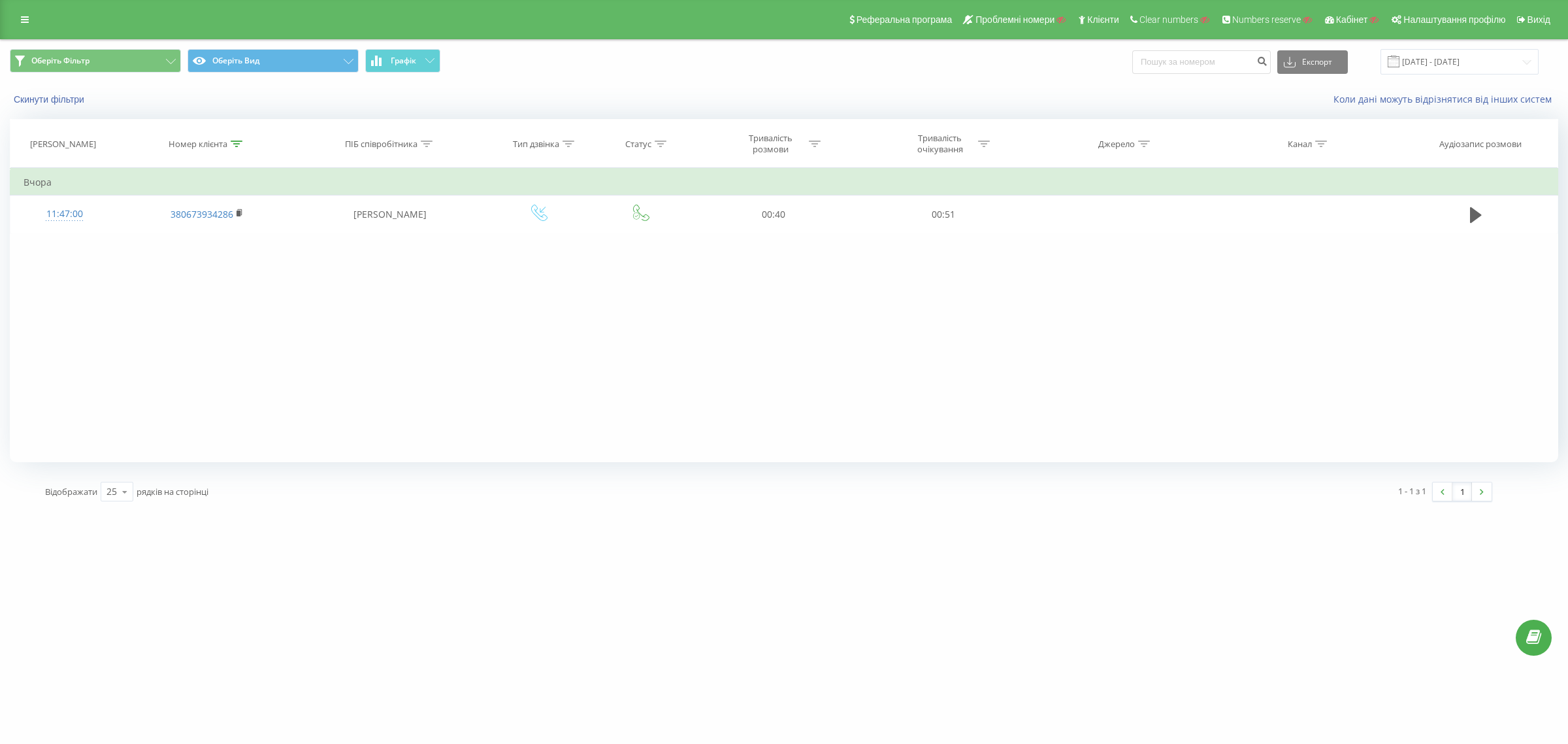
click at [237, 136] on th "Номер клієнта" at bounding box center [207, 143] width 177 height 48
click at [237, 143] on icon at bounding box center [236, 143] width 12 height 6
drag, startPoint x: 219, startPoint y: 242, endPoint x: 88, endPoint y: 259, distance: 132.1
click at [78, 255] on div "Фільтрувати за умовою Містить 380673934286 Скасувати OK Фільтрувати за умовою М…" at bounding box center [784, 315] width 1549 height 294
paste input "33278645"
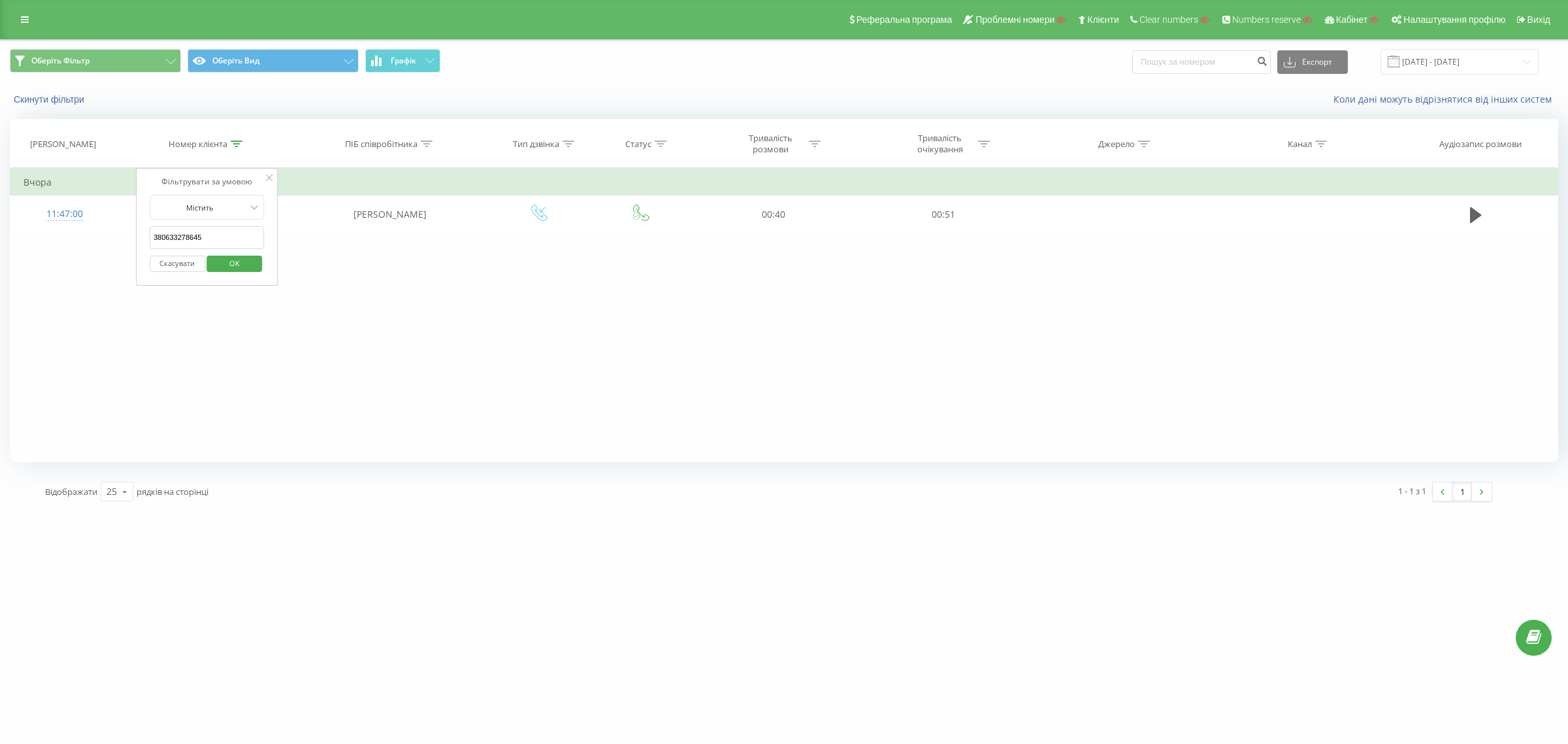
click at [244, 265] on span "OK" at bounding box center [235, 263] width 36 height 21
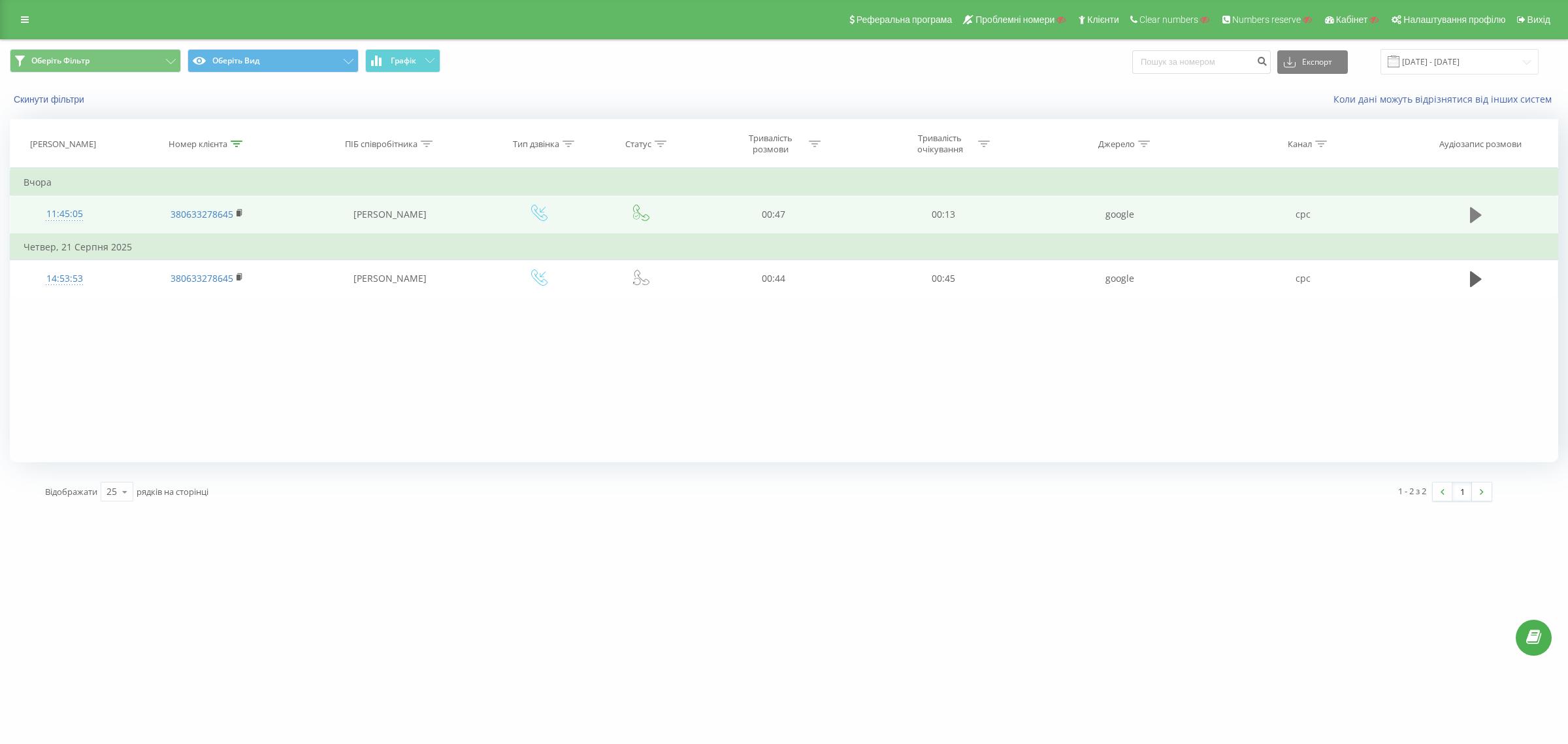
click at [1474, 208] on icon at bounding box center [1476, 215] width 12 height 18
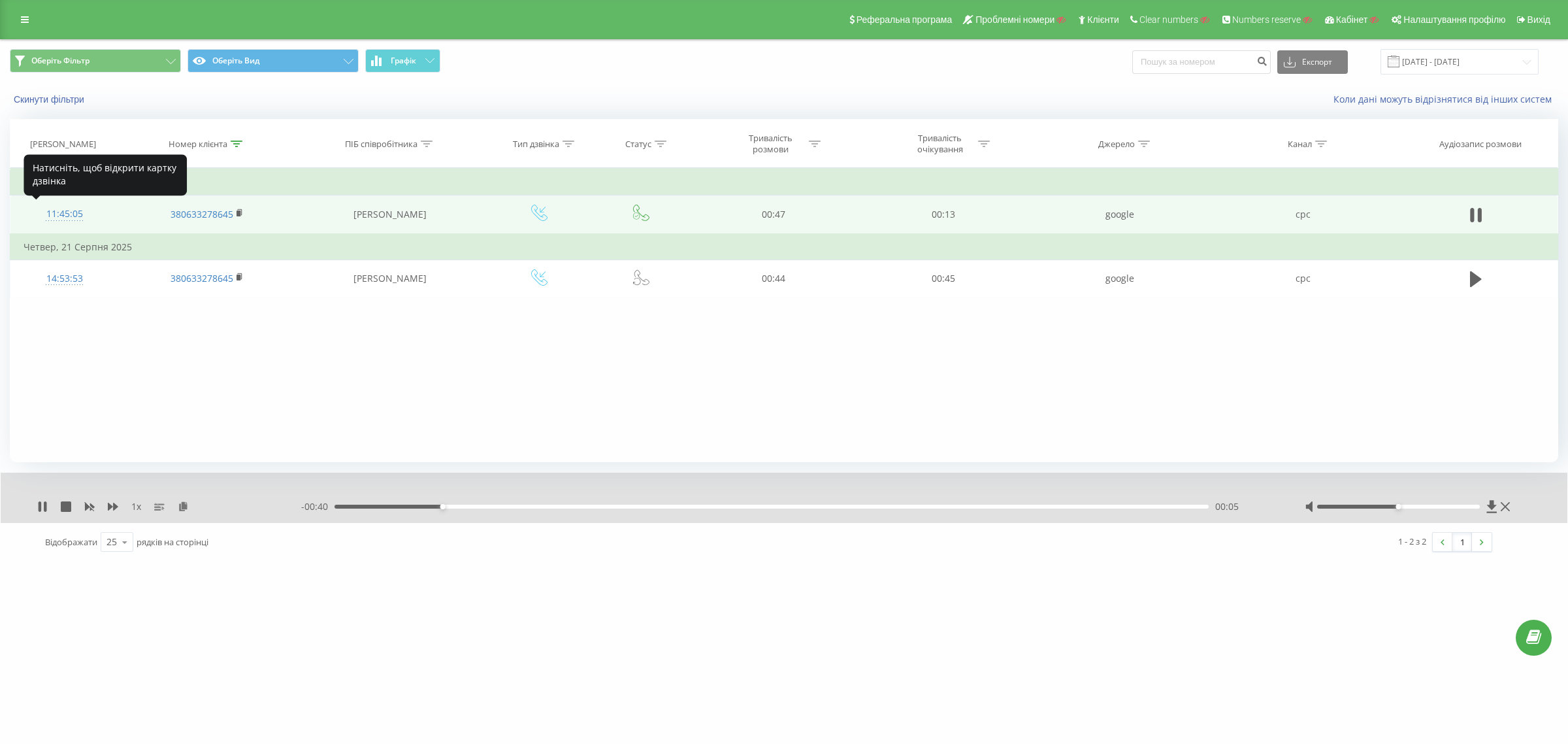
click at [63, 211] on div "11:45:05" at bounding box center [65, 214] width 82 height 25
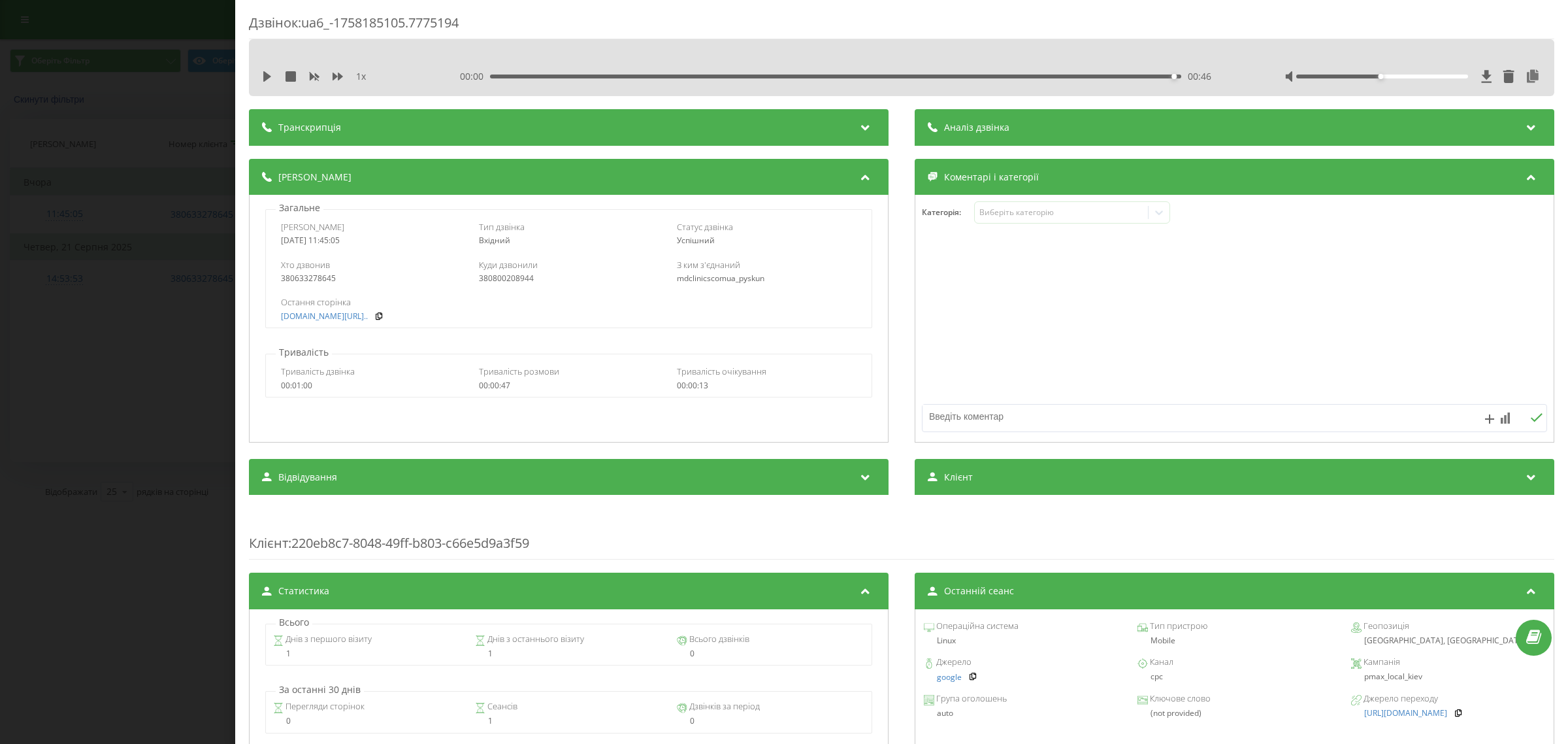
click at [41, 168] on div "Дзвінок : ua6_-1758185105.7775194 1 x 00:00 00:46 00:46 Транскрипція Для AI-ана…" at bounding box center [784, 372] width 1568 height 744
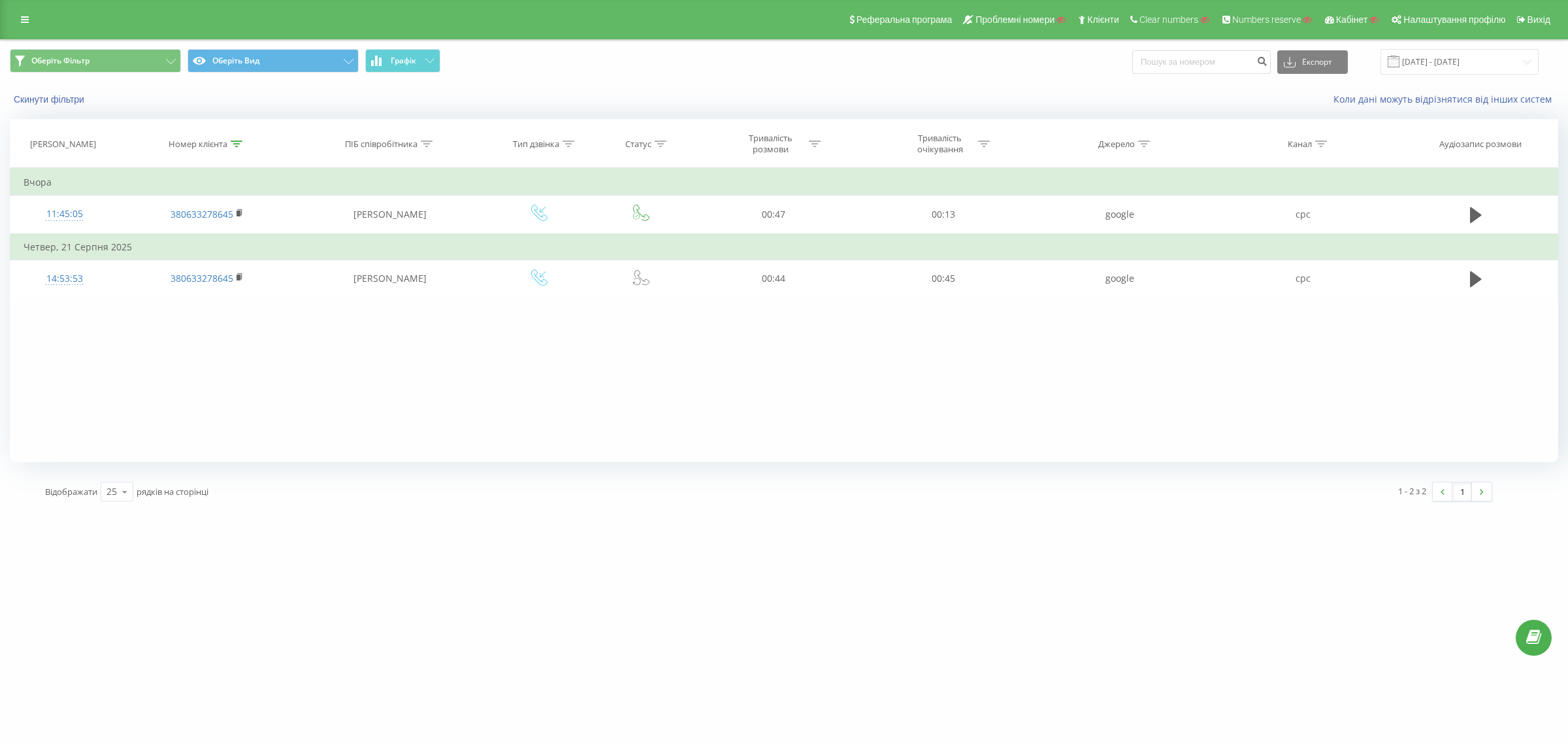
click at [227, 140] on div "Номер клієнта" at bounding box center [205, 144] width 74 height 11
drag, startPoint x: 210, startPoint y: 242, endPoint x: 40, endPoint y: 250, distance: 170.2
click at [40, 246] on table "Фільтрувати за умовою Містить 380633278645 Скасувати OK Фільтрувати за умовою М…" at bounding box center [784, 233] width 1549 height 130
paste input "463618"
click at [238, 262] on span "OK" at bounding box center [235, 263] width 36 height 21
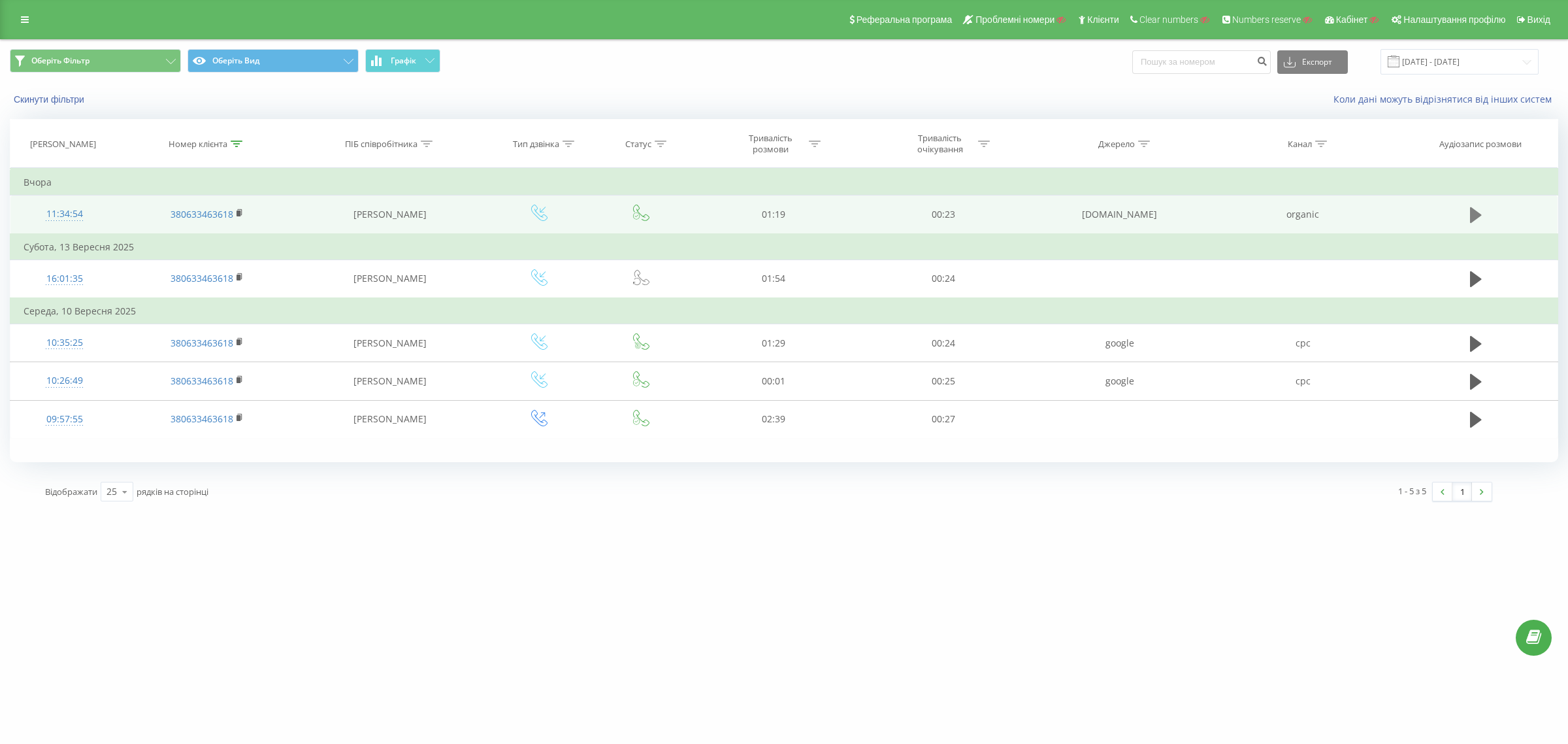
click at [1477, 208] on icon at bounding box center [1476, 215] width 12 height 18
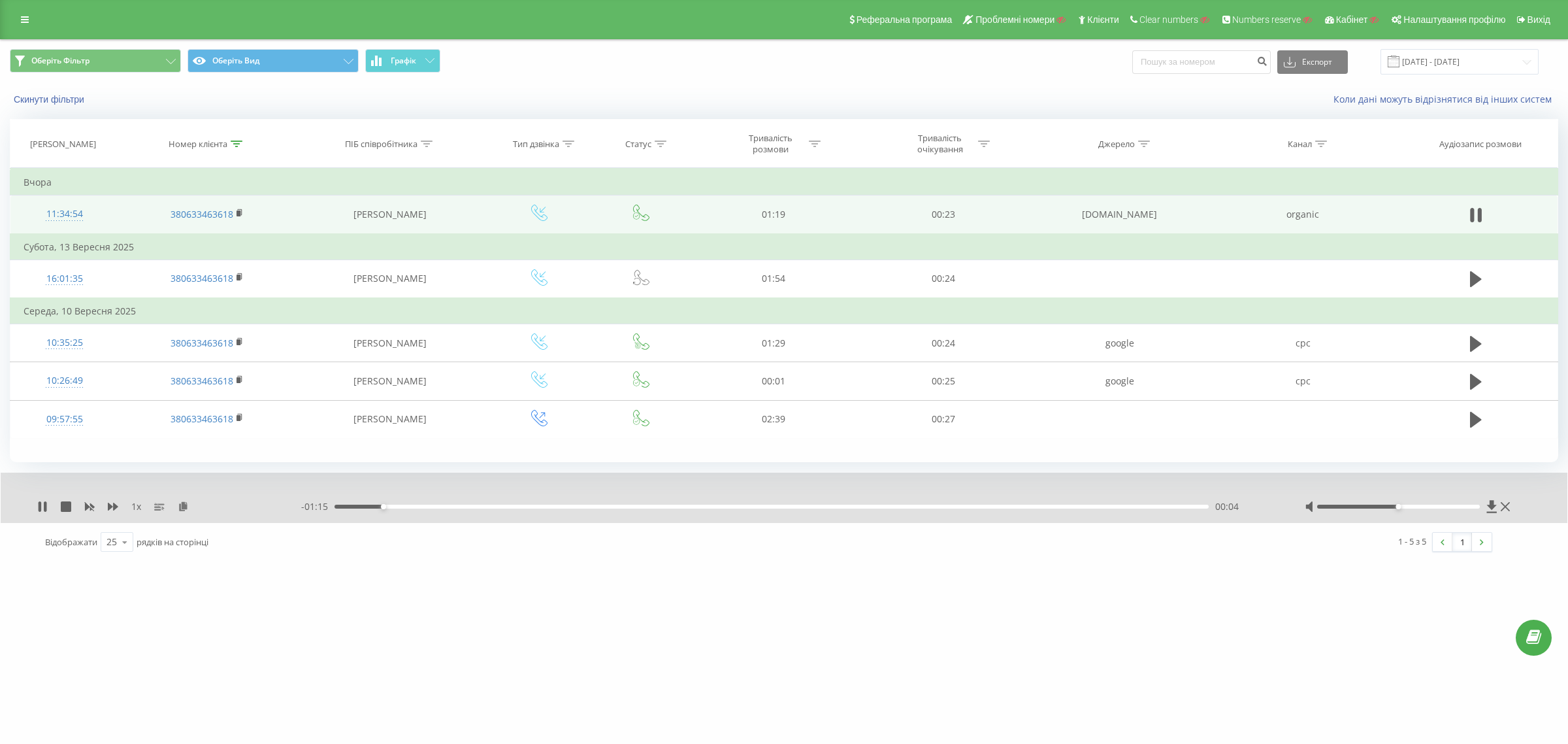
click at [73, 216] on div "11:34:54" at bounding box center [65, 214] width 82 height 25
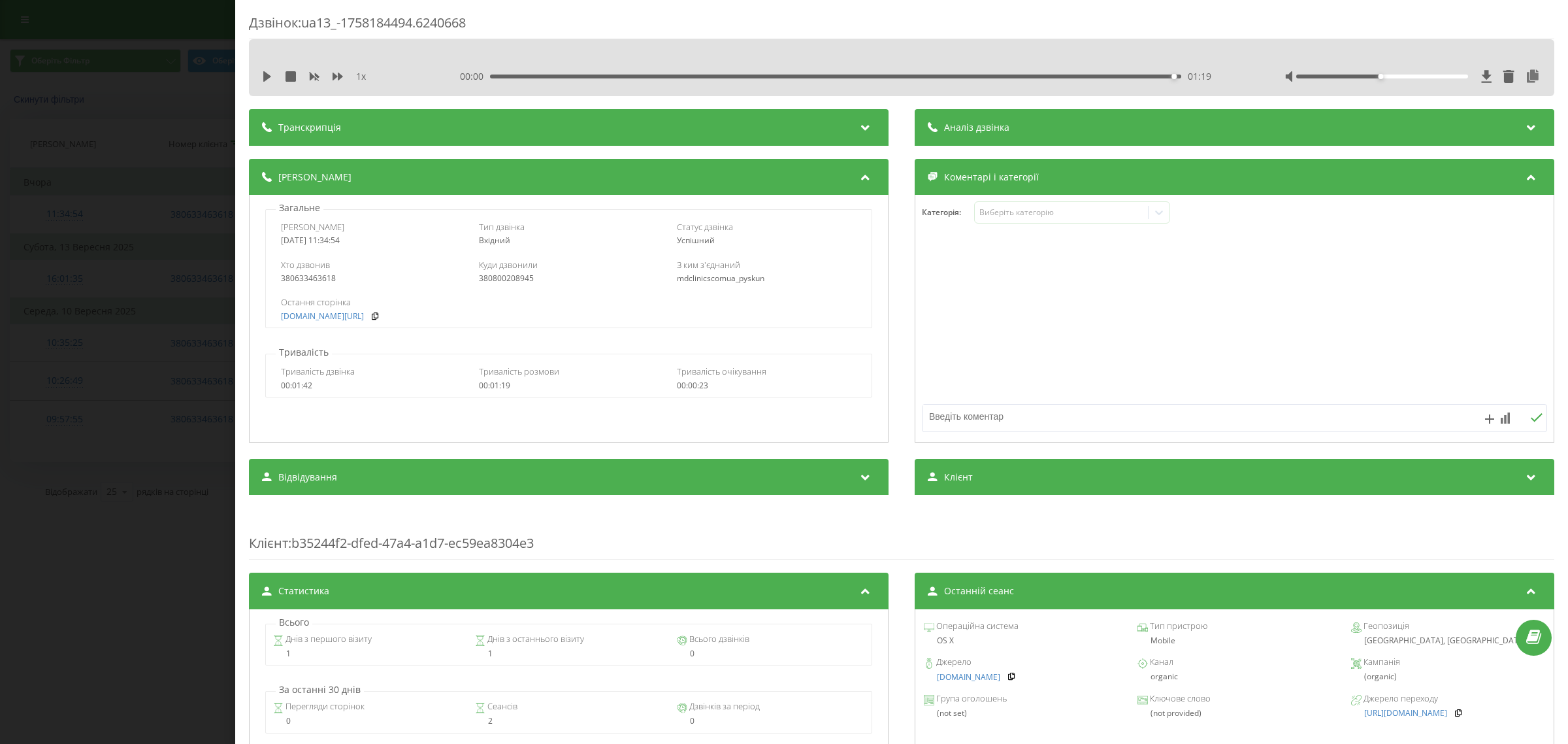
click at [139, 214] on div "Дзвінок : ua13_-1758184494.6240668 1 x 00:00 01:19 01:19 Транскрипція Для AI-ан…" at bounding box center [784, 372] width 1568 height 744
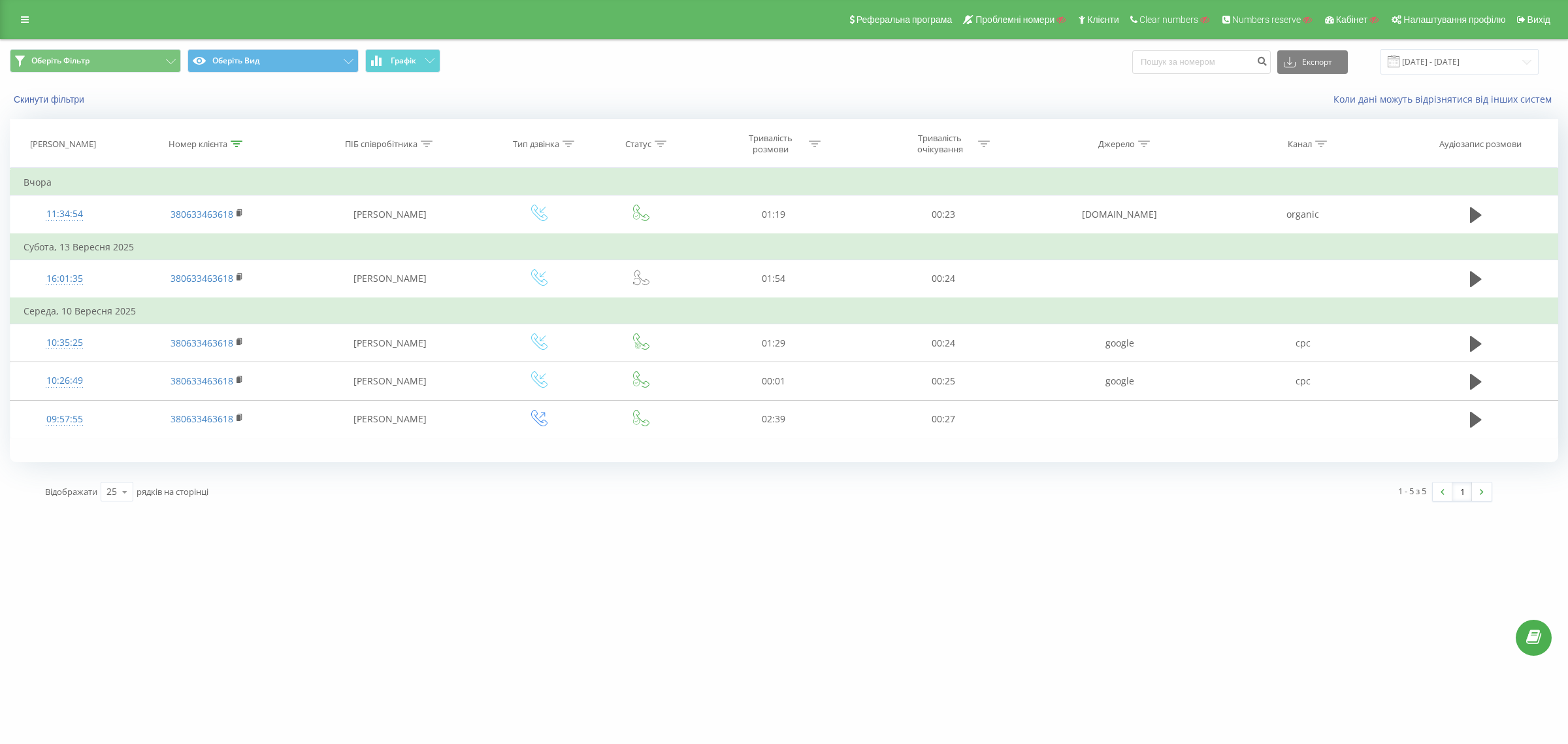
click at [233, 140] on icon at bounding box center [236, 143] width 12 height 6
drag, startPoint x: 212, startPoint y: 242, endPoint x: 36, endPoint y: 247, distance: 176.1
click at [43, 247] on table "Фільтрувати за умовою Містить 380633463618 Скасувати OK Фільтрувати за умовою М…" at bounding box center [784, 303] width 1549 height 270
paste input "443346485"
click at [244, 266] on span "OK" at bounding box center [235, 263] width 36 height 21
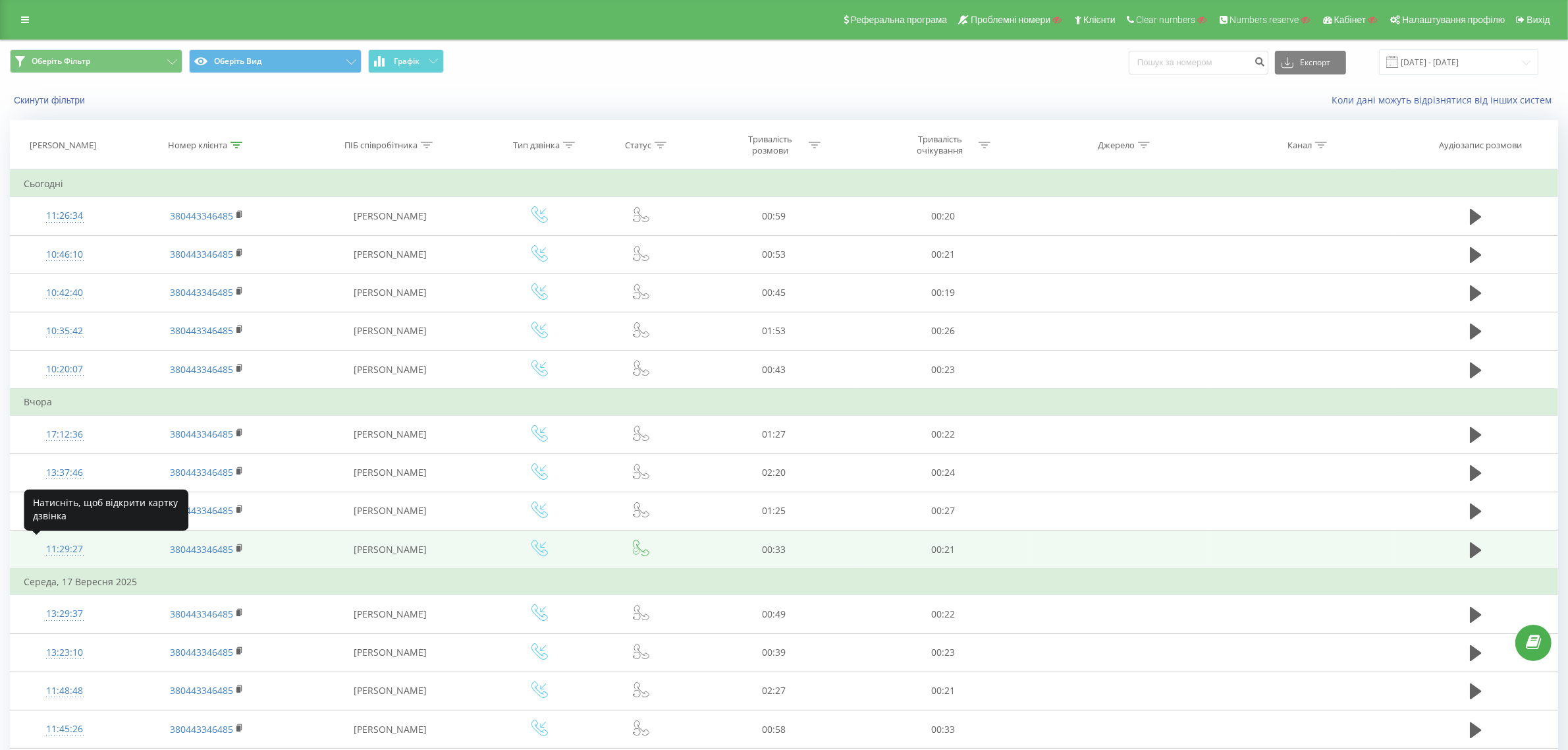
click at [62, 554] on div "11:29:27" at bounding box center [65, 549] width 81 height 26
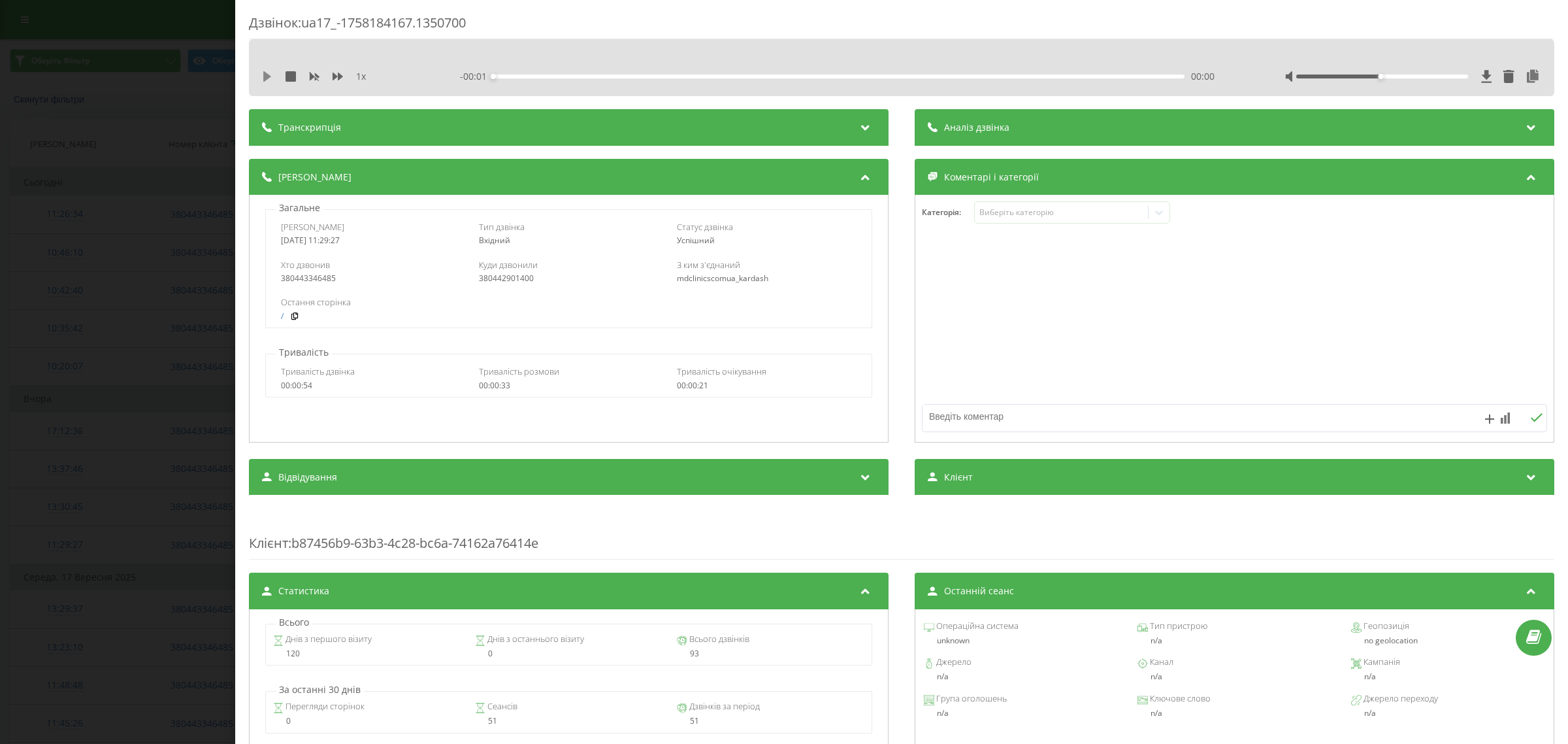
click at [265, 80] on icon at bounding box center [267, 76] width 8 height 10
click at [168, 204] on div "Дзвінок : ua17_-1758184167.1350700 1 x 00:00 00:32 00:32 Транскрипція Для AI-ан…" at bounding box center [784, 372] width 1568 height 744
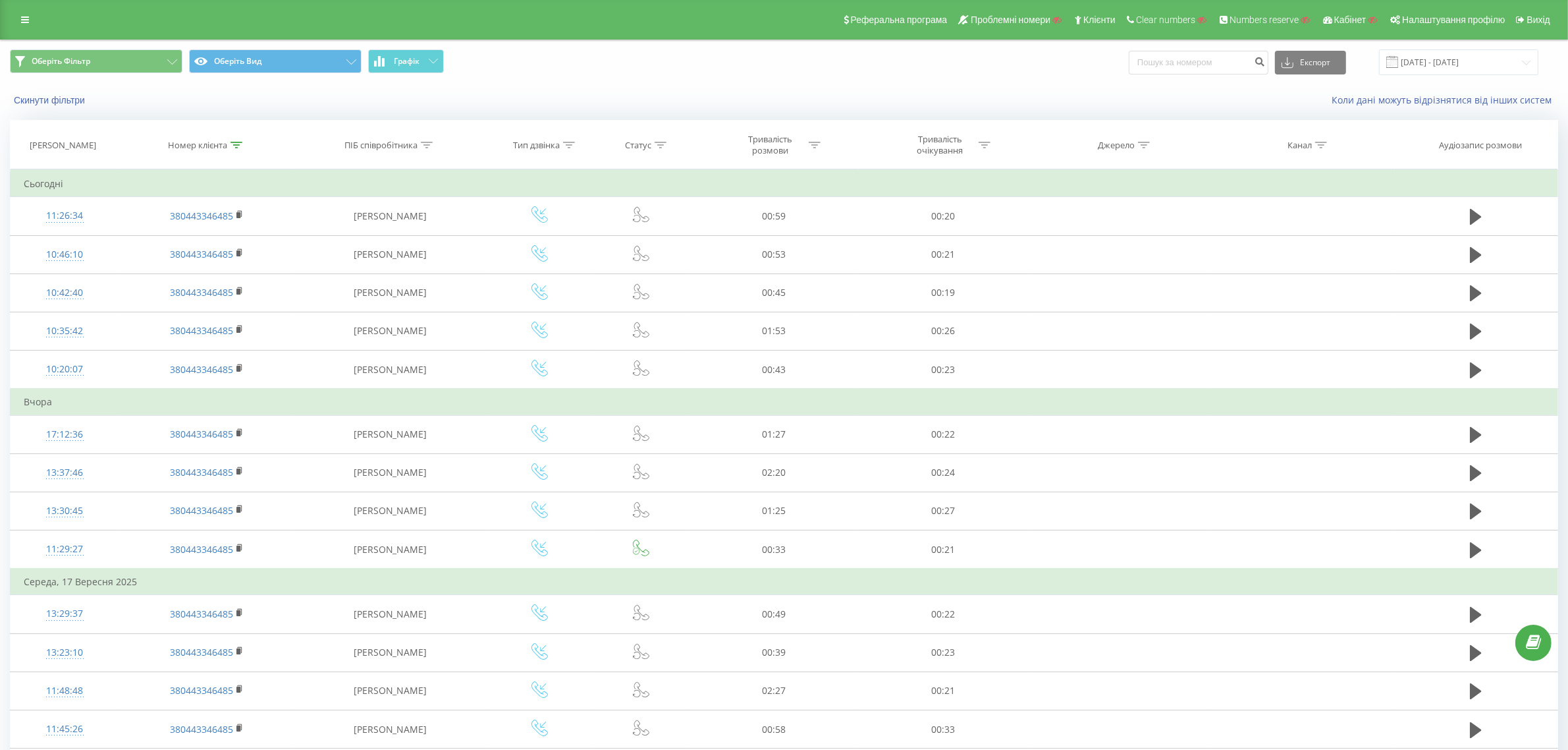
click at [235, 145] on icon at bounding box center [236, 145] width 12 height 6
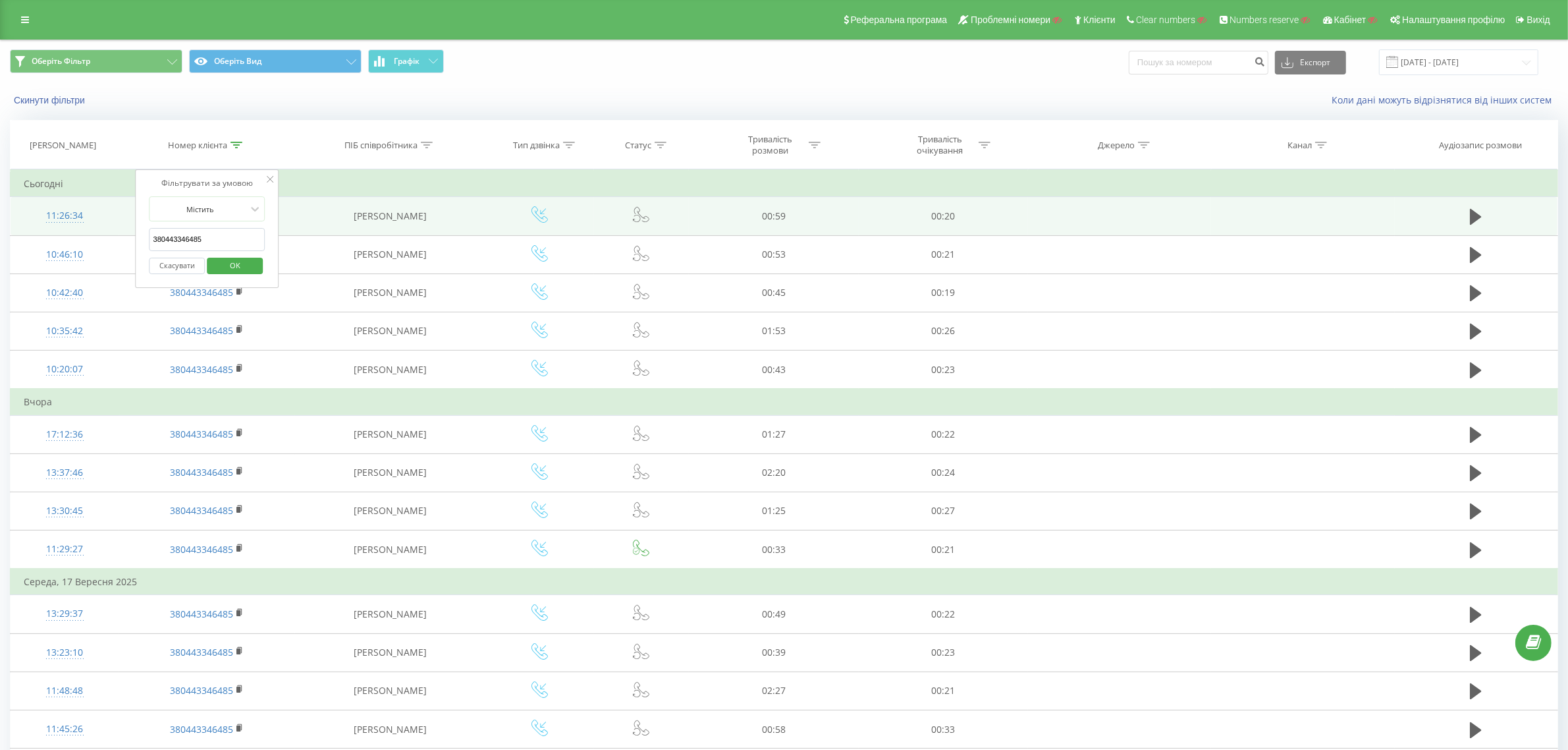
drag, startPoint x: 214, startPoint y: 240, endPoint x: 42, endPoint y: 235, distance: 172.1
click at [47, 235] on table "Фільтрувати за умовою Містить 380443346485 Скасувати OK Фільтрувати за умовою М…" at bounding box center [783, 715] width 1548 height 1092
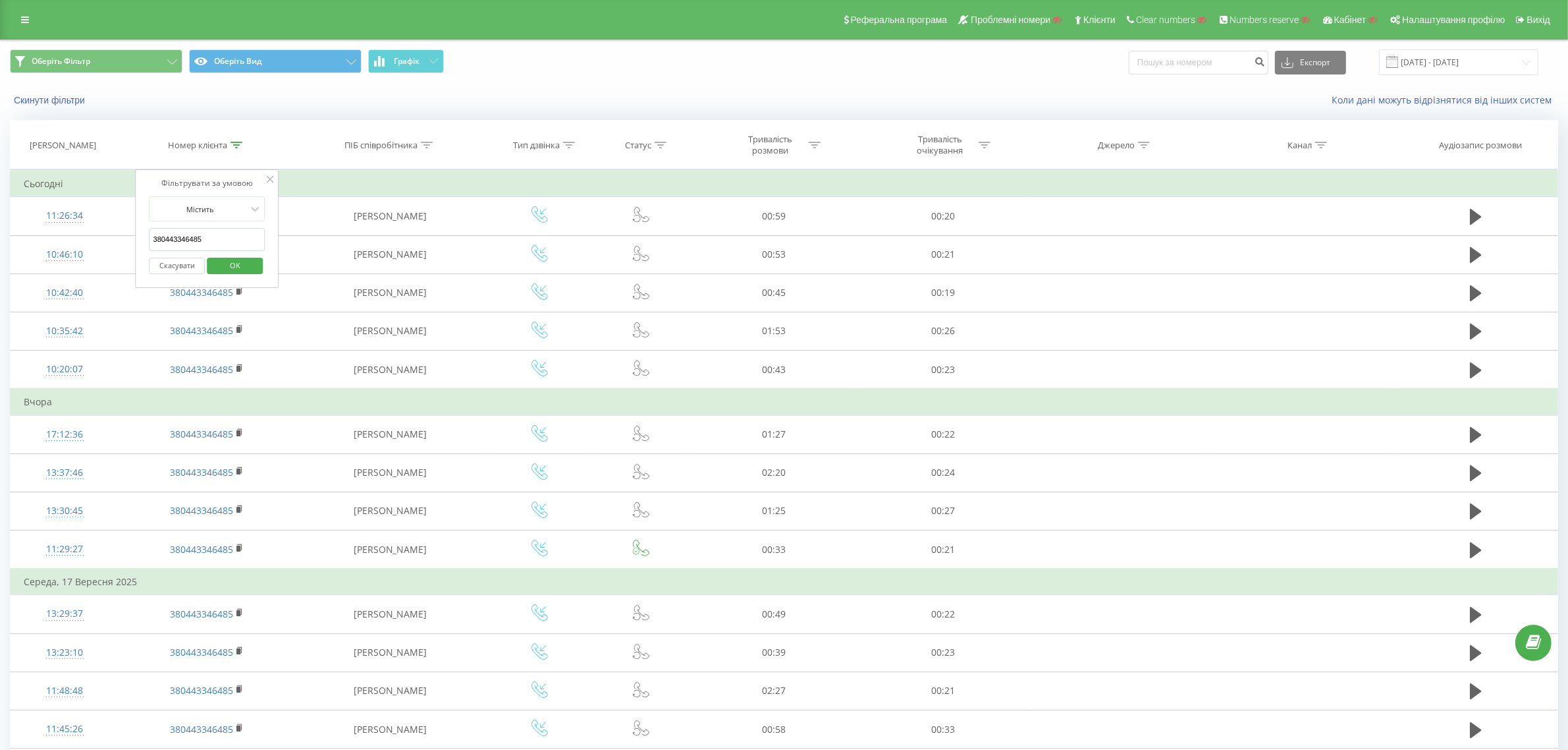
paste input "980412553"
type input "380980412553"
click at [244, 265] on span "OK" at bounding box center [235, 265] width 37 height 21
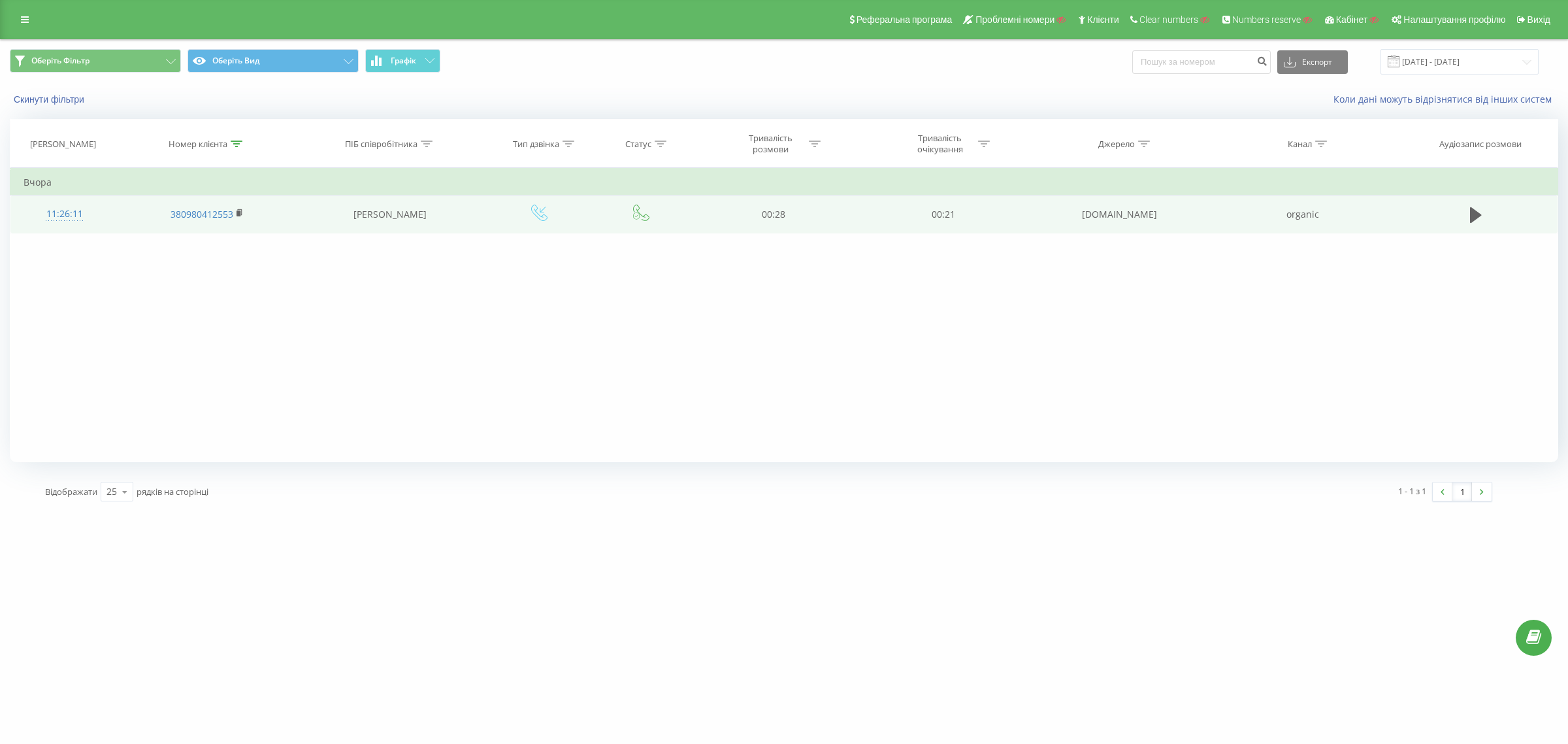
click at [67, 213] on div "11:26:11" at bounding box center [65, 214] width 82 height 25
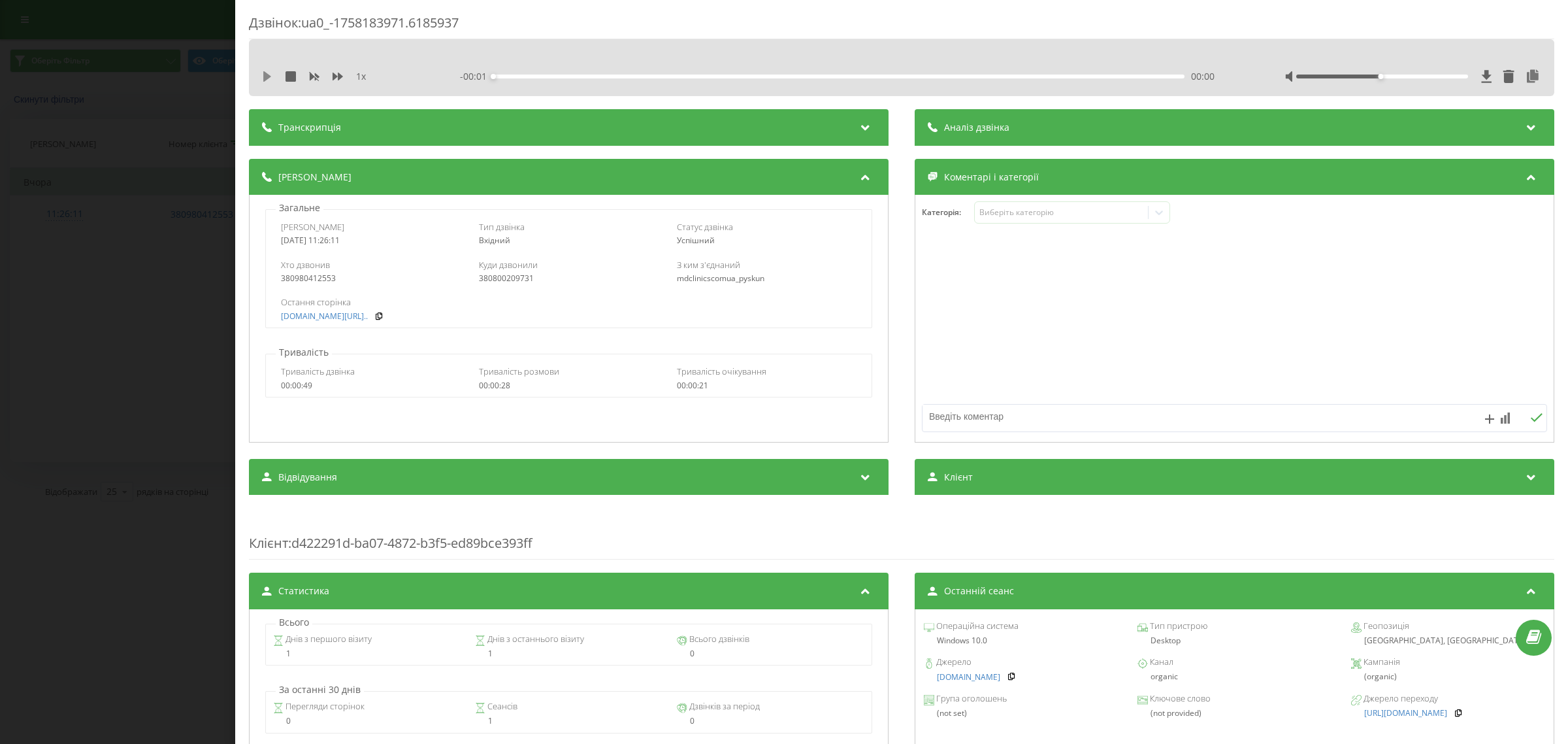
click at [262, 78] on icon at bounding box center [267, 76] width 10 height 10
